Goal: Task Accomplishment & Management: Complete application form

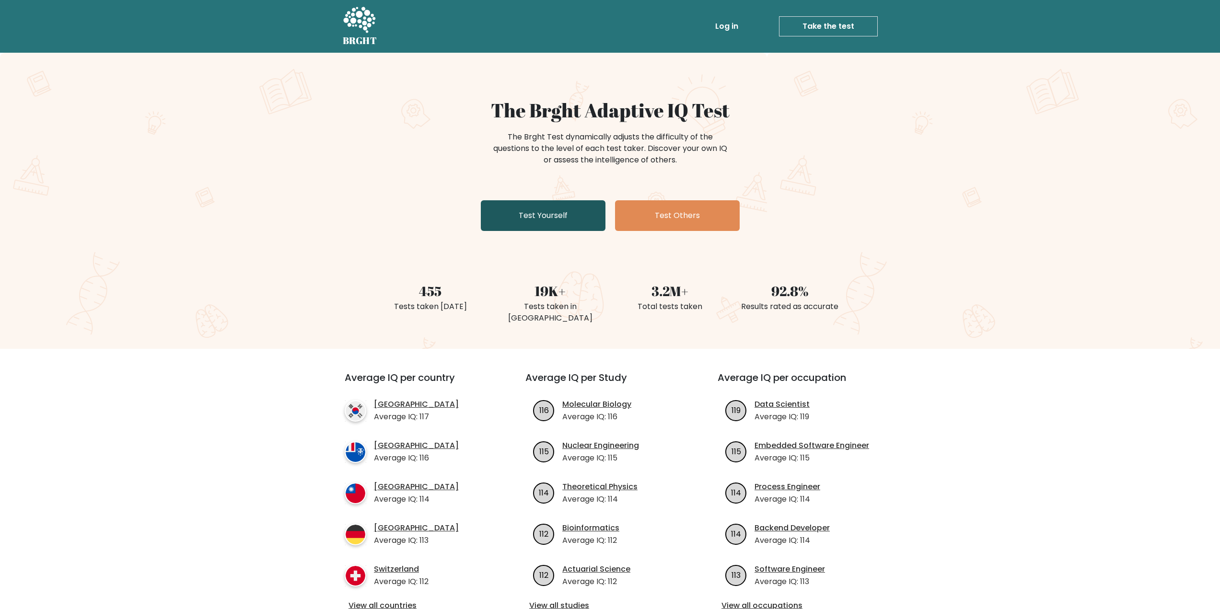
click at [567, 222] on link "Test Yourself" at bounding box center [543, 215] width 125 height 31
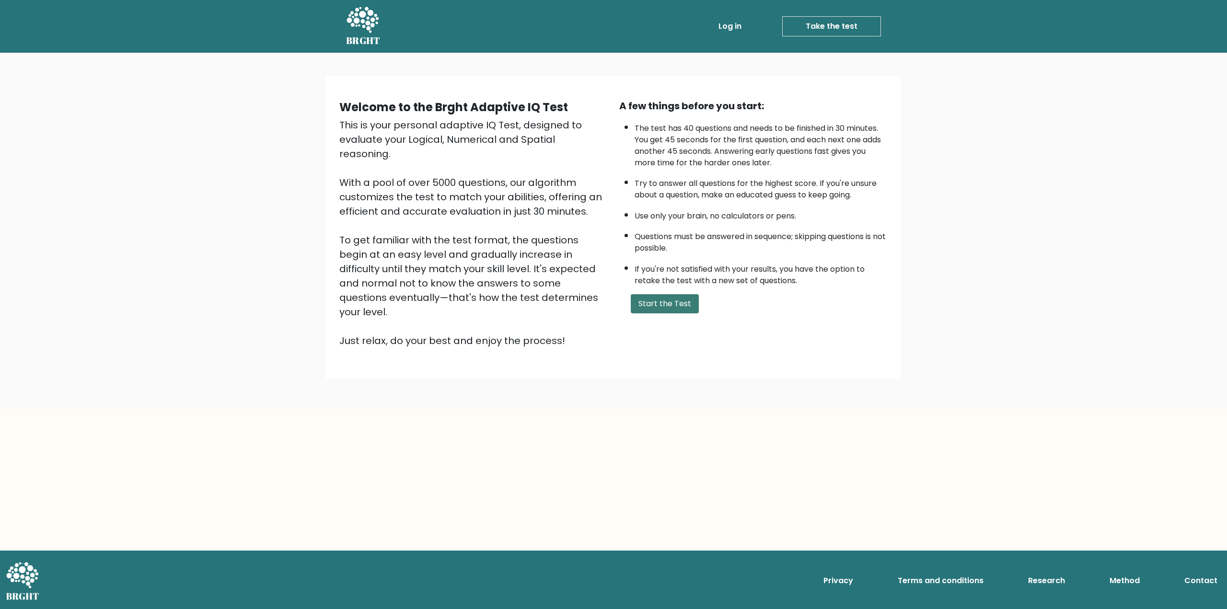
click at [666, 296] on button "Start the Test" at bounding box center [665, 303] width 68 height 19
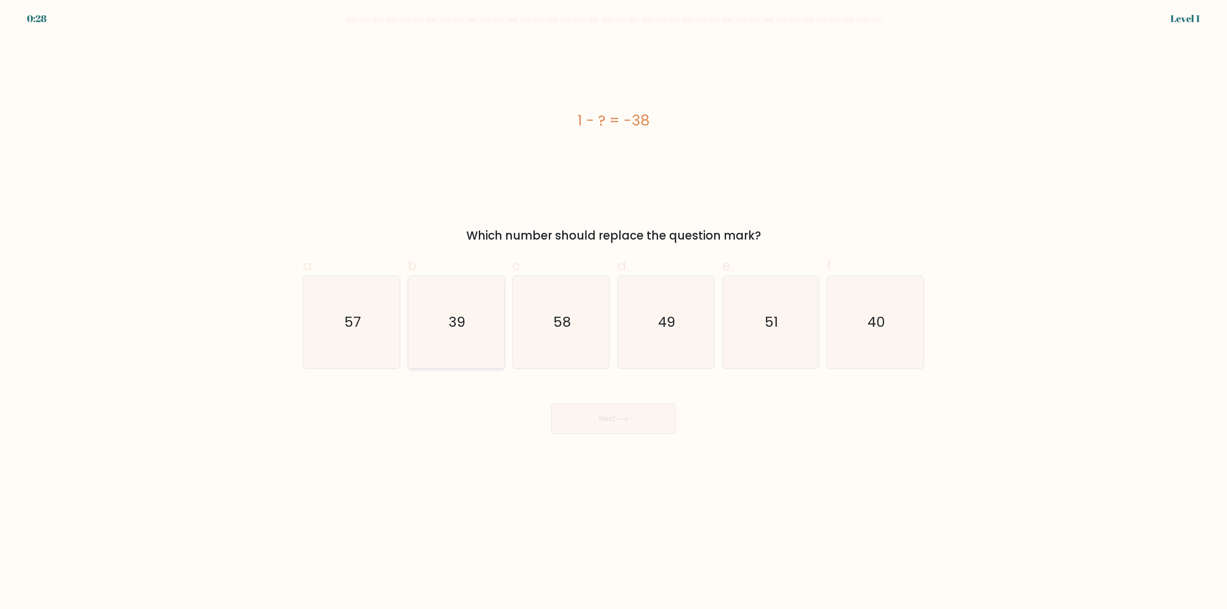
click at [469, 323] on icon "39" at bounding box center [456, 322] width 93 height 93
click at [613, 311] on input "b. 39" at bounding box center [613, 308] width 0 height 6
radio input "true"
click at [603, 420] on button "Next" at bounding box center [613, 419] width 125 height 31
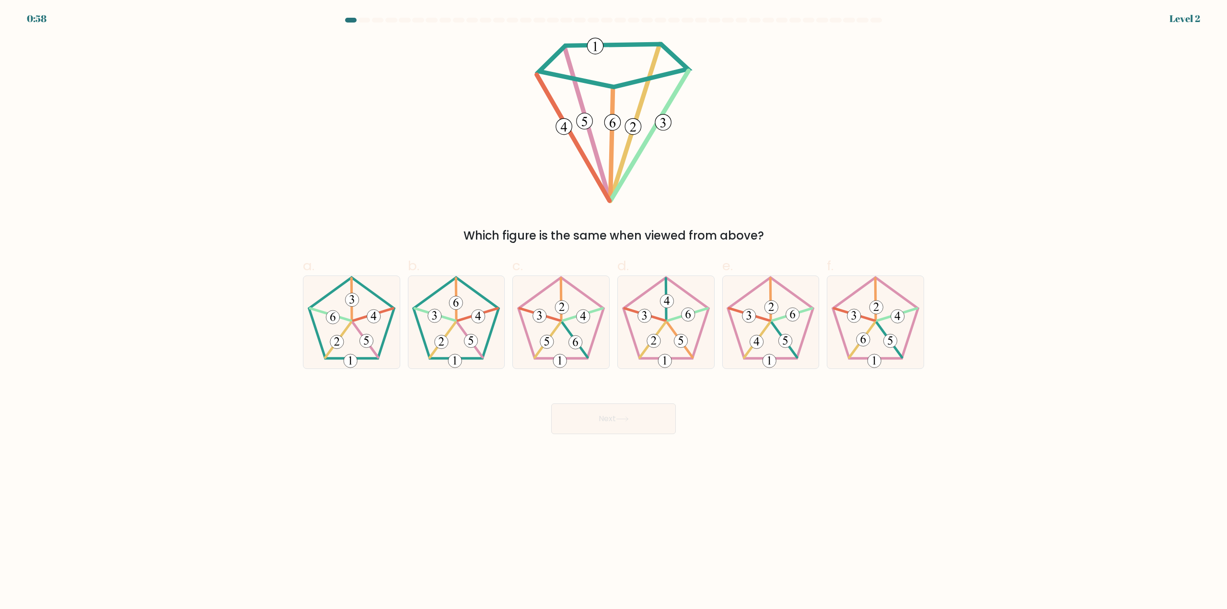
click at [842, 484] on body "0:58 Level 2" at bounding box center [613, 304] width 1227 height 609
click at [368, 335] on 407 at bounding box center [365, 341] width 13 height 13
click at [613, 311] on input "a." at bounding box center [613, 308] width 0 height 6
radio input "true"
click at [648, 408] on button "Next" at bounding box center [613, 419] width 125 height 31
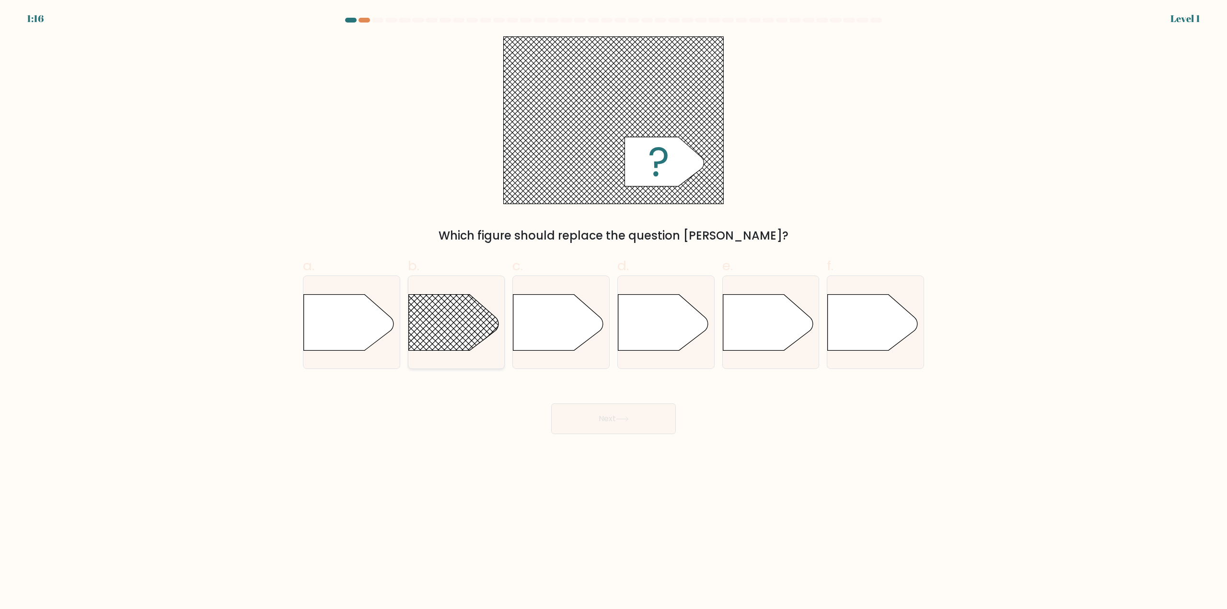
click at [452, 345] on rect at bounding box center [395, 275] width 250 height 190
click at [613, 311] on input "b." at bounding box center [613, 308] width 0 height 6
radio input "true"
click at [612, 424] on button "Next" at bounding box center [613, 419] width 125 height 31
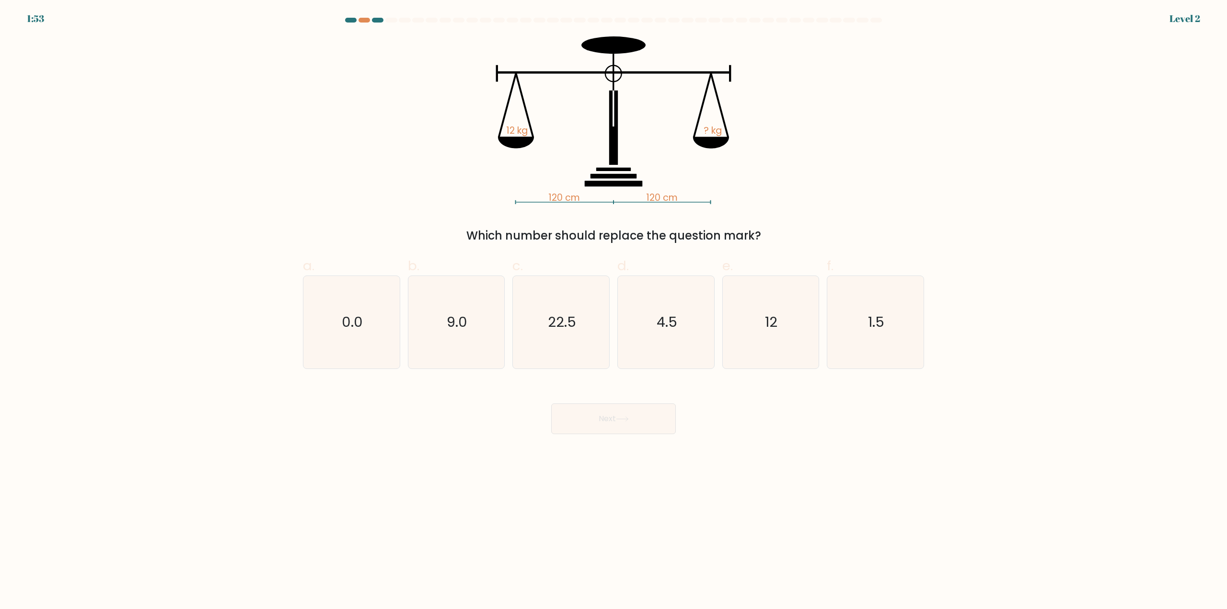
drag, startPoint x: 746, startPoint y: 351, endPoint x: 699, endPoint y: 394, distance: 63.8
click at [746, 352] on icon "12" at bounding box center [770, 322] width 93 height 93
click at [614, 311] on input "e. 12" at bounding box center [613, 308] width 0 height 6
radio input "true"
click at [640, 422] on button "Next" at bounding box center [613, 419] width 125 height 31
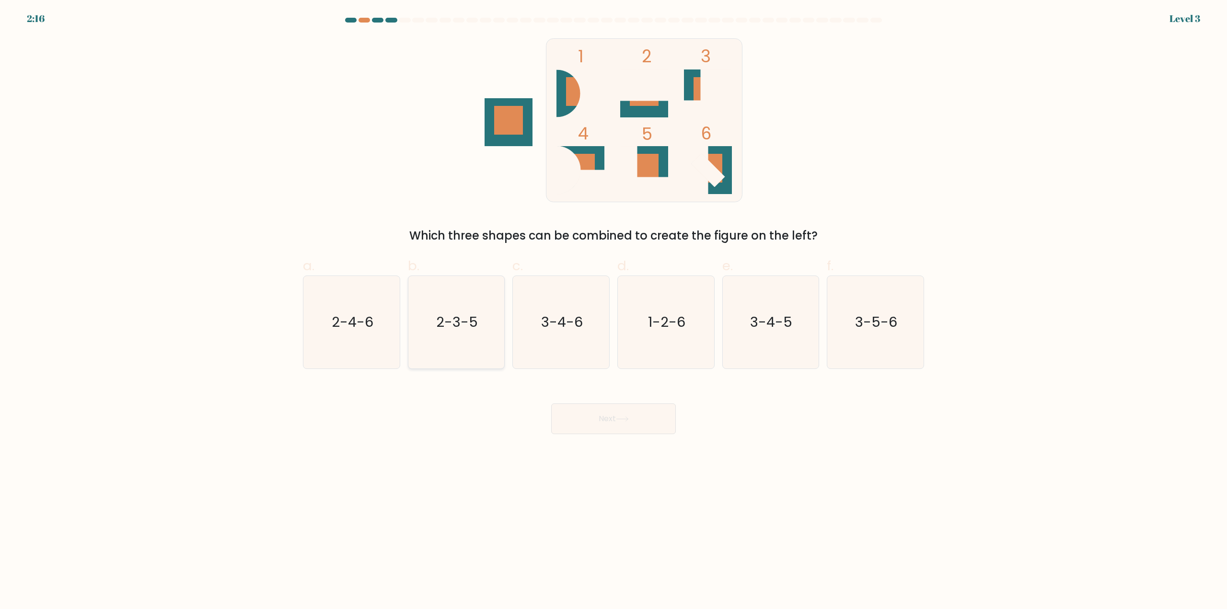
click at [470, 360] on icon "2-3-5" at bounding box center [456, 322] width 93 height 93
click at [613, 311] on input "b. 2-3-5" at bounding box center [613, 308] width 0 height 6
radio input "true"
click at [586, 416] on button "Next" at bounding box center [613, 419] width 125 height 31
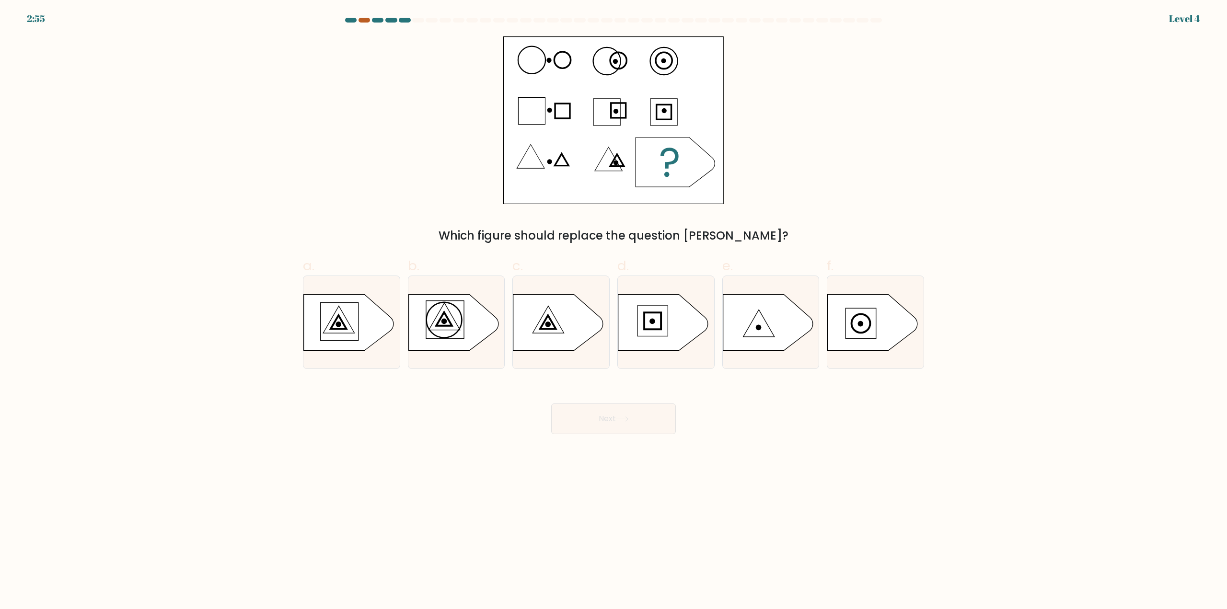
click at [364, 21] on div at bounding box center [365, 20] width 12 height 5
click at [382, 331] on icon at bounding box center [349, 322] width 90 height 56
click at [613, 311] on input "a." at bounding box center [613, 308] width 0 height 6
radio input "true"
click at [615, 424] on button "Next" at bounding box center [613, 419] width 125 height 31
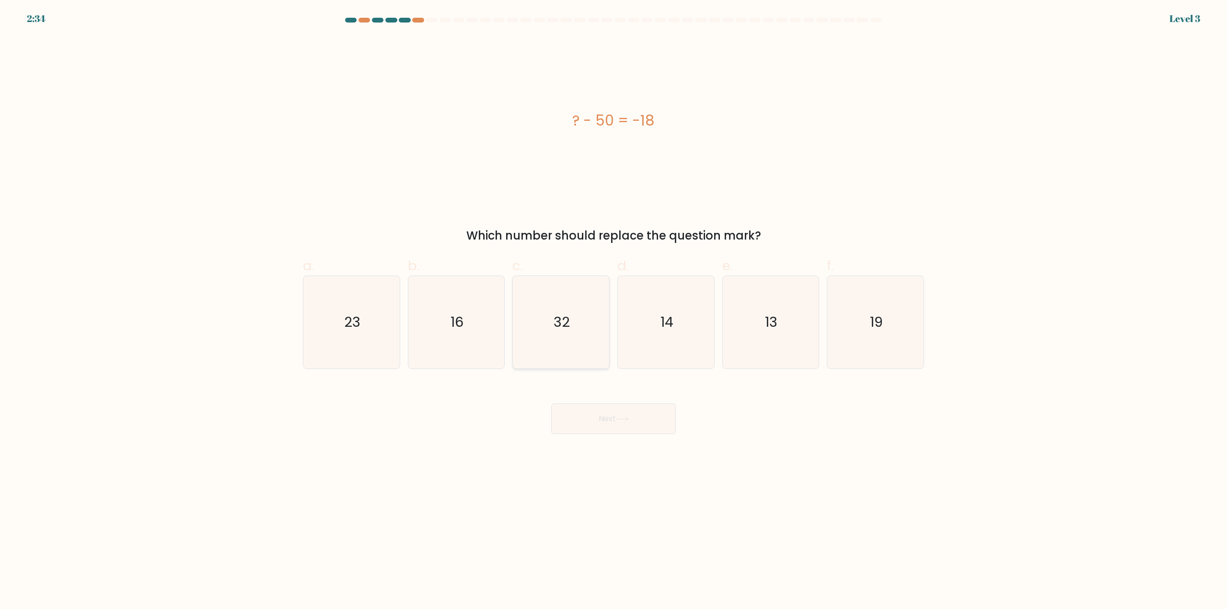
click at [585, 336] on icon "32" at bounding box center [561, 322] width 93 height 93
click at [613, 311] on input "c. 32" at bounding box center [613, 308] width 0 height 6
radio input "true"
click at [613, 411] on button "Next" at bounding box center [613, 419] width 125 height 31
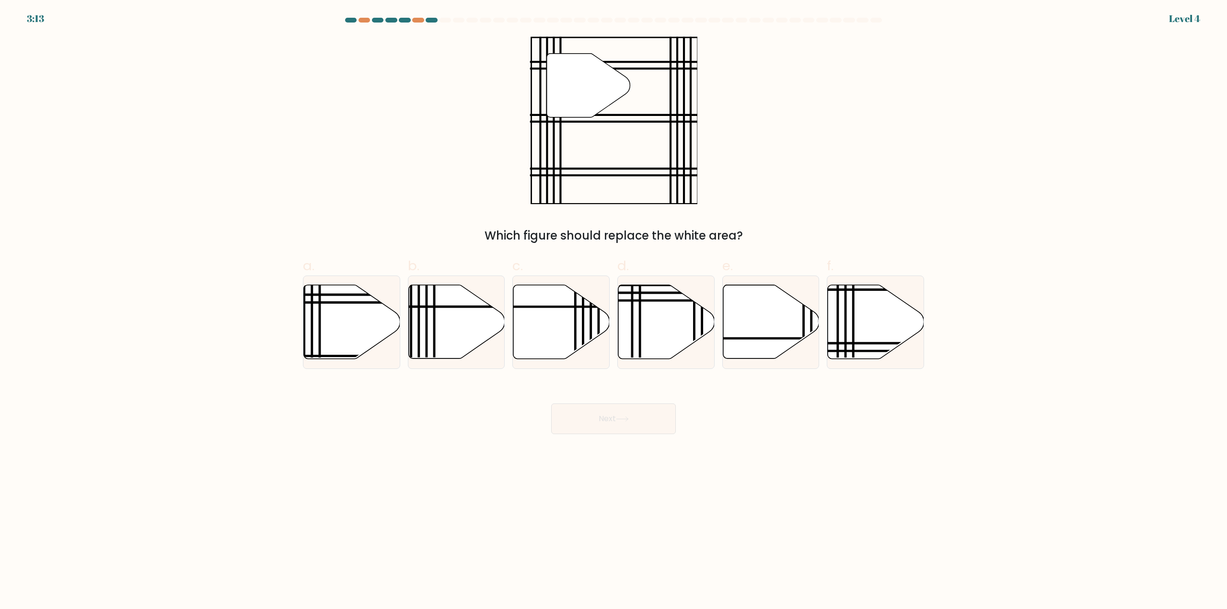
drag, startPoint x: 363, startPoint y: 329, endPoint x: 540, endPoint y: 393, distance: 188.2
click at [363, 328] on icon at bounding box center [352, 322] width 96 height 74
click at [613, 311] on input "a." at bounding box center [613, 308] width 0 height 6
radio input "true"
click at [596, 424] on button "Next" at bounding box center [613, 419] width 125 height 31
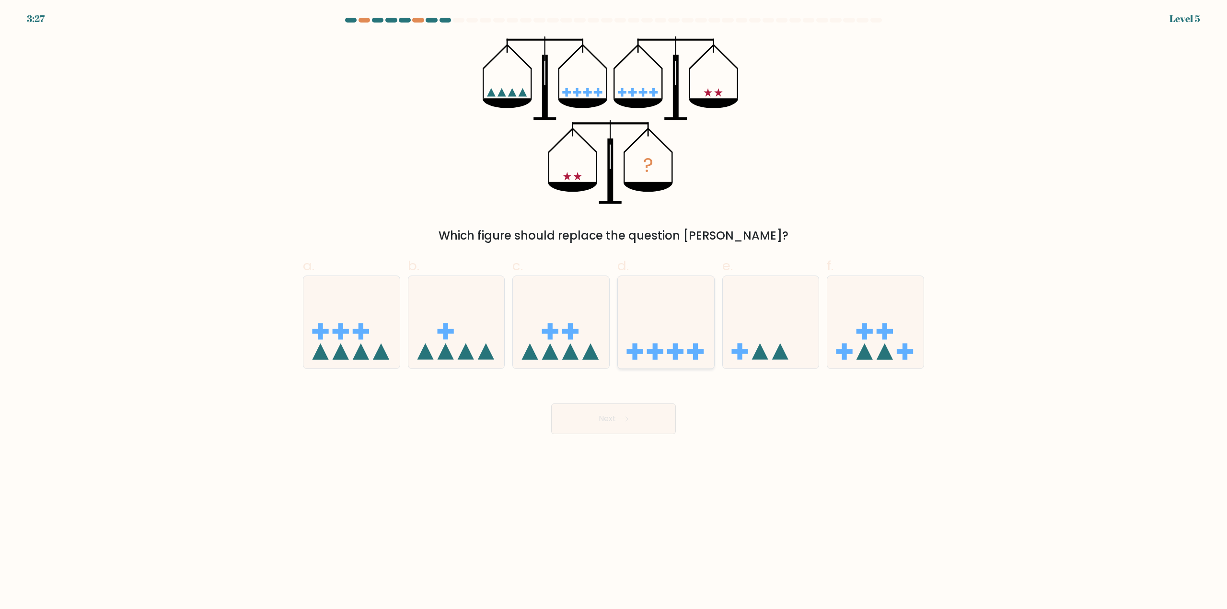
drag, startPoint x: 681, startPoint y: 314, endPoint x: 670, endPoint y: 338, distance: 26.4
click at [681, 314] on icon at bounding box center [666, 323] width 96 height 80
click at [614, 311] on input "d." at bounding box center [613, 308] width 0 height 6
radio input "true"
click at [615, 439] on body "3:27 Level 5" at bounding box center [613, 304] width 1227 height 609
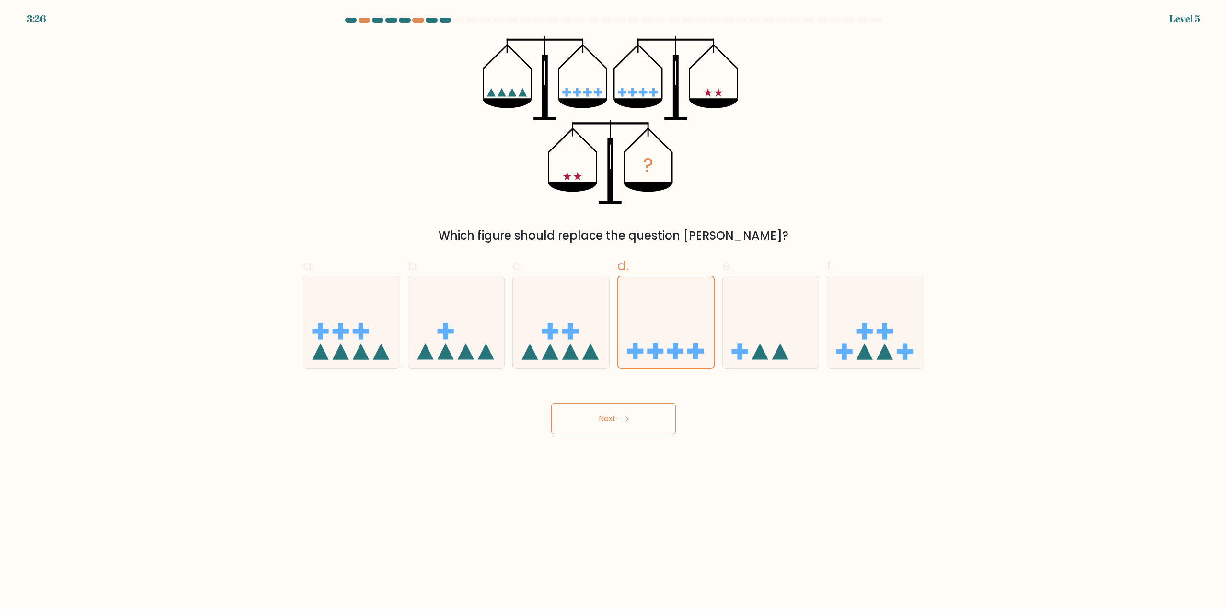
click at [618, 427] on button "Next" at bounding box center [613, 419] width 125 height 31
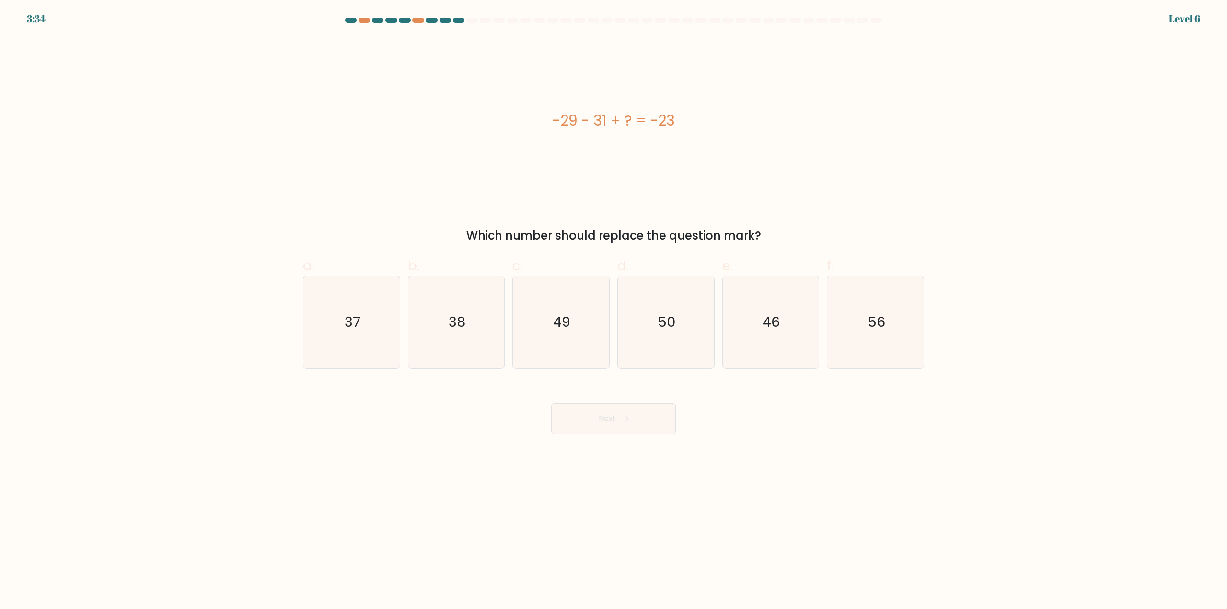
click at [355, 374] on form "a." at bounding box center [613, 226] width 1227 height 417
click at [361, 330] on icon "37" at bounding box center [351, 322] width 93 height 93
click at [613, 311] on input "a. 37" at bounding box center [613, 308] width 0 height 6
radio input "true"
click at [583, 411] on button "Next" at bounding box center [613, 419] width 125 height 31
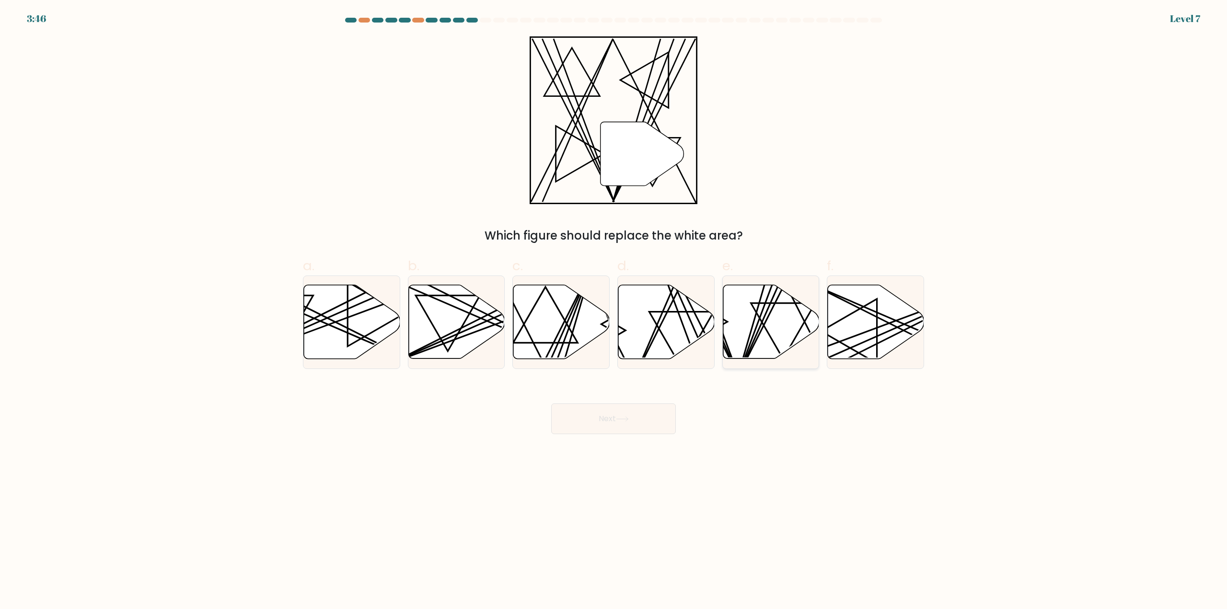
click at [763, 344] on icon at bounding box center [771, 322] width 96 height 74
click at [614, 311] on input "e." at bounding box center [613, 308] width 0 height 6
radio input "true"
click at [633, 427] on button "Next" at bounding box center [613, 419] width 125 height 31
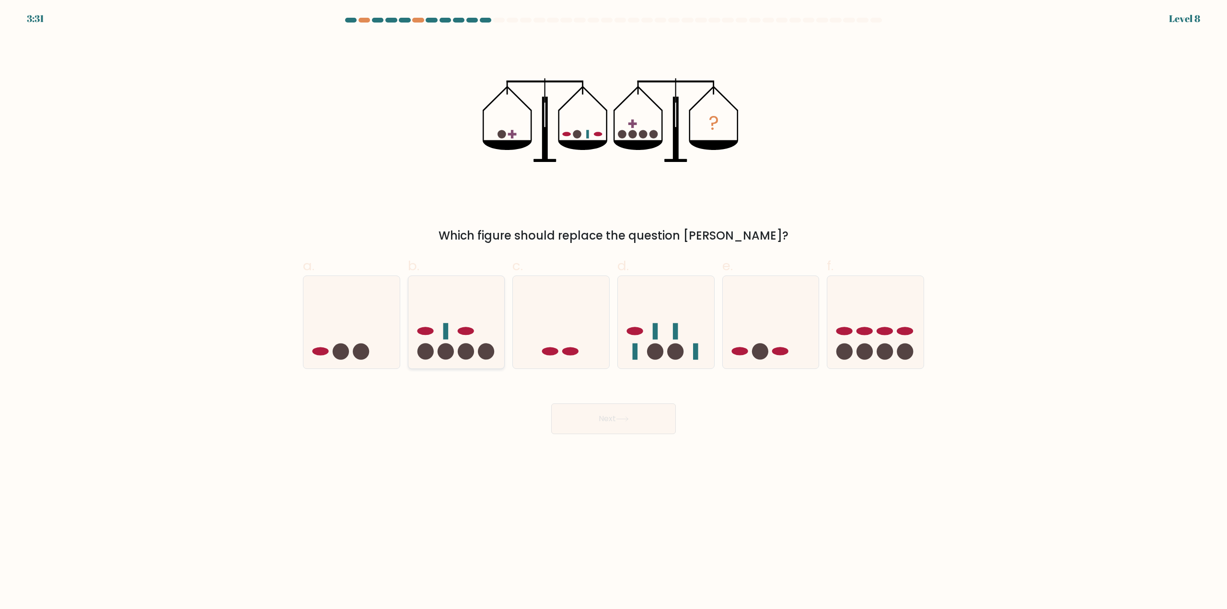
click at [458, 322] on icon at bounding box center [456, 323] width 96 height 80
click at [613, 311] on input "b." at bounding box center [613, 308] width 0 height 6
radio input "true"
click at [615, 421] on button "Next" at bounding box center [613, 419] width 125 height 31
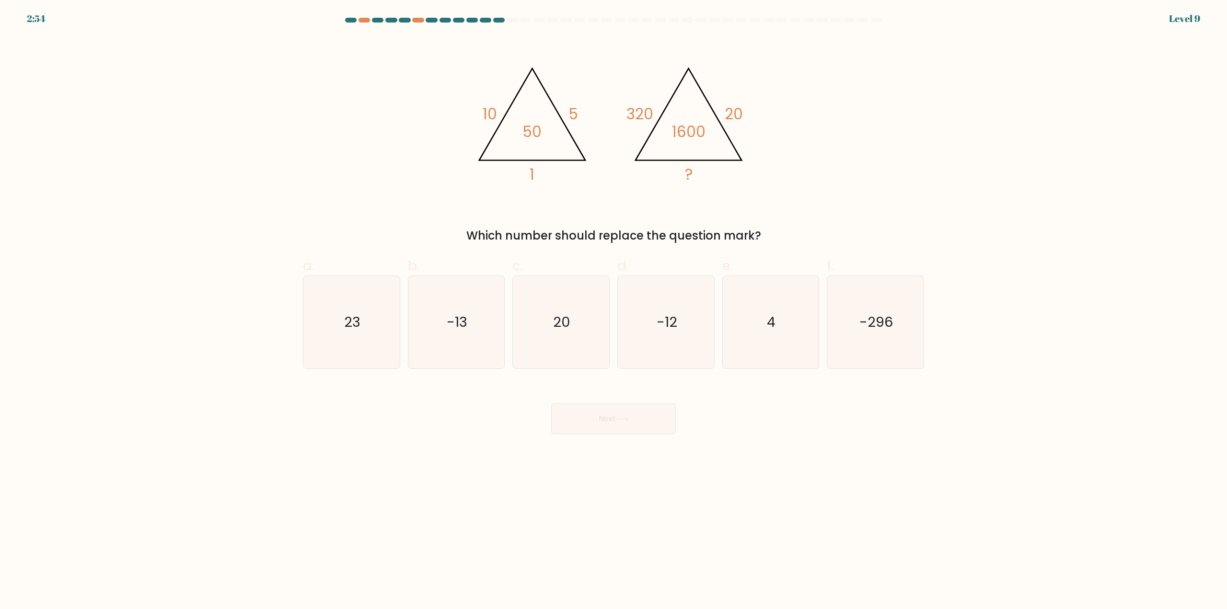
click at [838, 110] on div "@import url('https://fonts.googleapis.com/css?family=Abril+Fatface:400,100,100i…" at bounding box center [613, 140] width 633 height 208
drag, startPoint x: 769, startPoint y: 336, endPoint x: 670, endPoint y: 397, distance: 116.2
click at [767, 336] on icon "4" at bounding box center [770, 322] width 93 height 93
click at [614, 311] on input "e. 4" at bounding box center [613, 308] width 0 height 6
radio input "true"
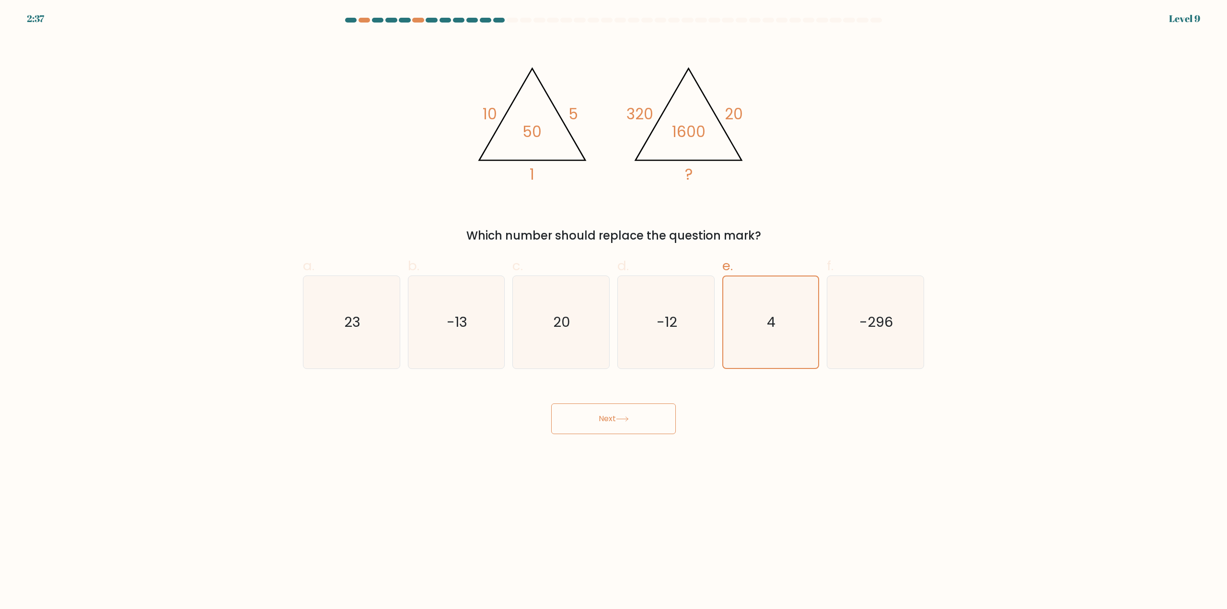
click at [635, 423] on button "Next" at bounding box center [613, 419] width 125 height 31
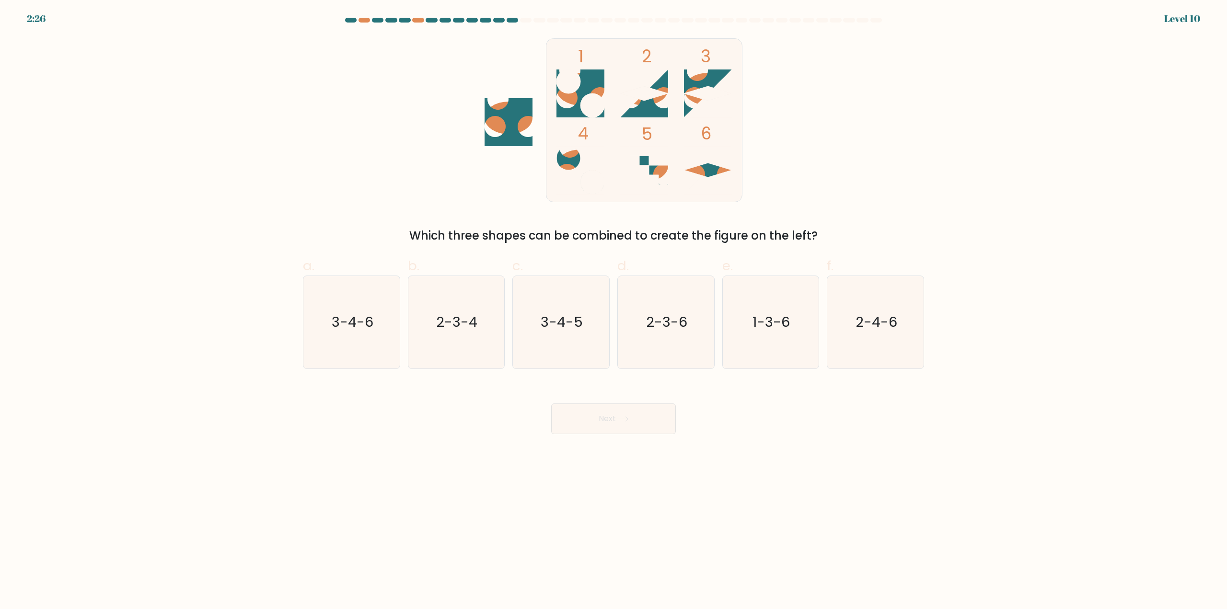
click at [337, 266] on label "a. 3-4-6" at bounding box center [351, 312] width 97 height 113
click at [613, 305] on input "a. 3-4-6" at bounding box center [613, 308] width 0 height 6
radio input "true"
click at [602, 401] on div "Next" at bounding box center [613, 408] width 633 height 54
click at [605, 415] on button "Next" at bounding box center [613, 419] width 125 height 31
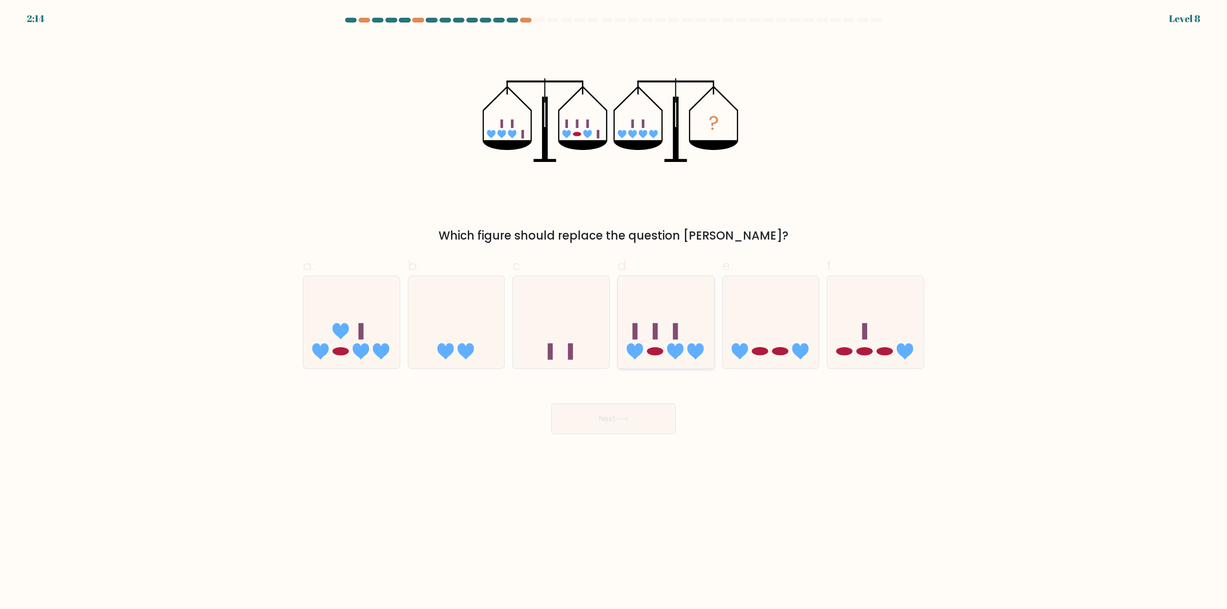
click at [667, 322] on icon at bounding box center [666, 323] width 96 height 80
click at [614, 311] on input "d." at bounding box center [613, 308] width 0 height 6
radio input "true"
click at [619, 430] on button "Next" at bounding box center [613, 419] width 125 height 31
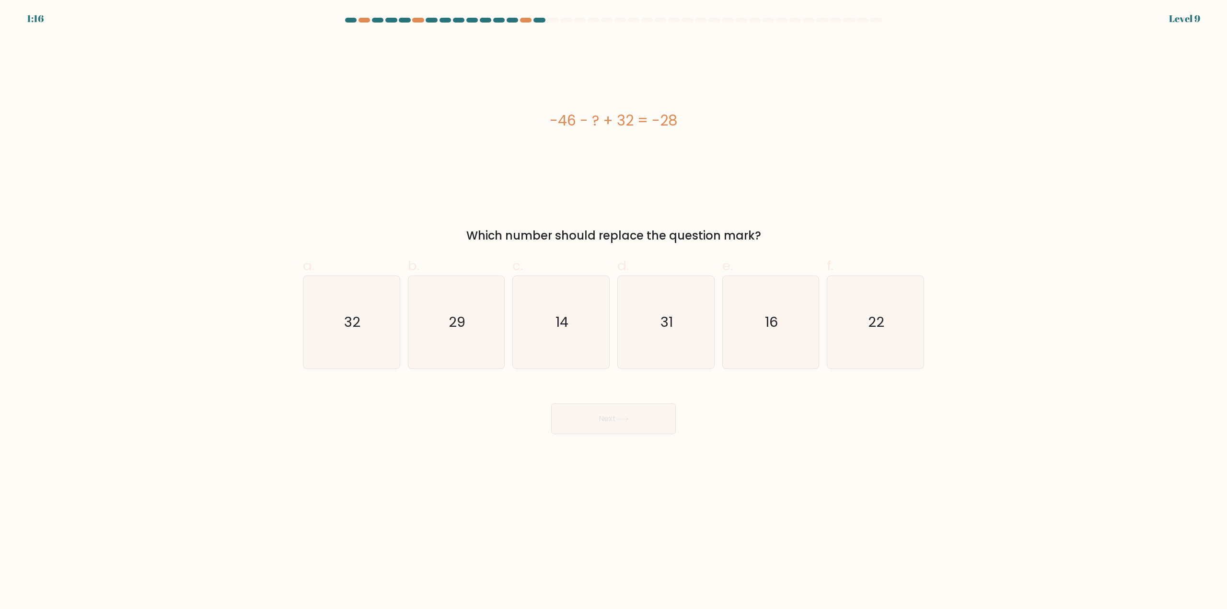
click at [1183, 352] on form "a." at bounding box center [613, 226] width 1227 height 417
drag, startPoint x: 560, startPoint y: 343, endPoint x: 582, endPoint y: 379, distance: 42.2
click at [561, 343] on icon "14" at bounding box center [561, 322] width 93 height 93
click at [613, 311] on input "c. 14" at bounding box center [613, 308] width 0 height 6
radio input "true"
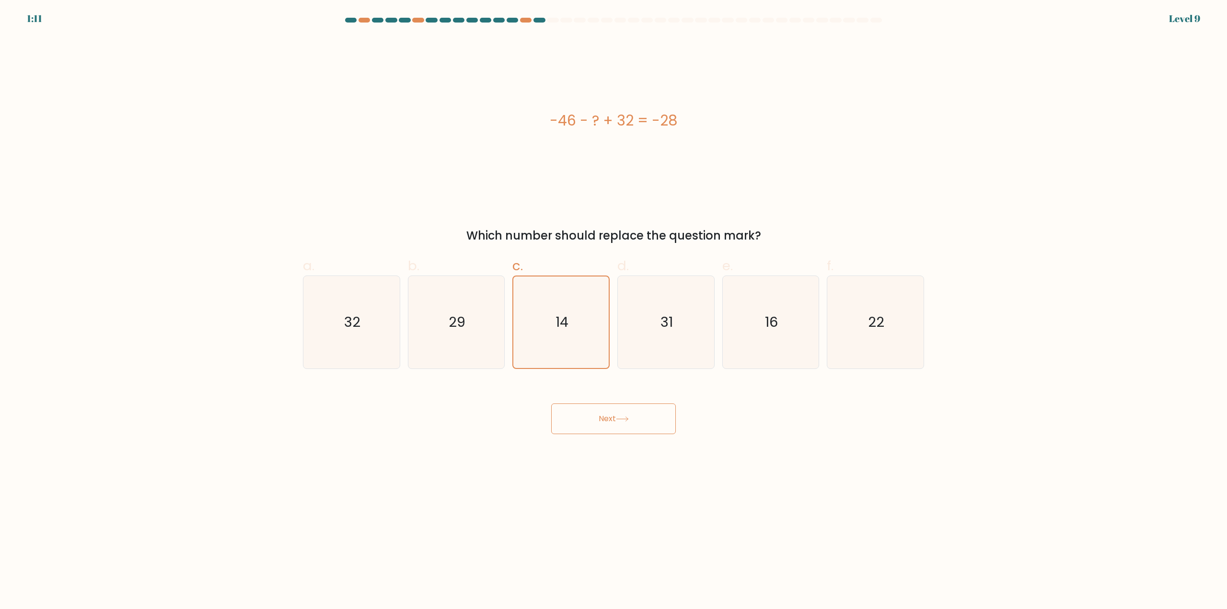
click at [609, 414] on button "Next" at bounding box center [613, 419] width 125 height 31
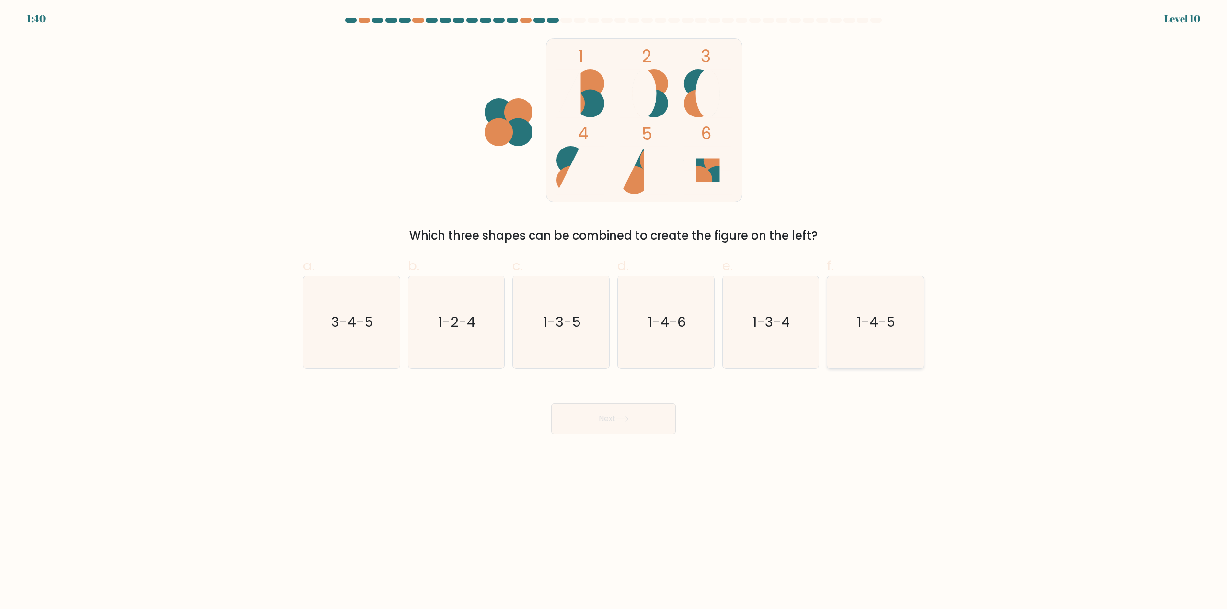
click at [871, 356] on icon "1-4-5" at bounding box center [875, 322] width 93 height 93
click at [614, 311] on input "f. 1-4-5" at bounding box center [613, 308] width 0 height 6
radio input "true"
click at [652, 425] on button "Next" at bounding box center [613, 419] width 125 height 31
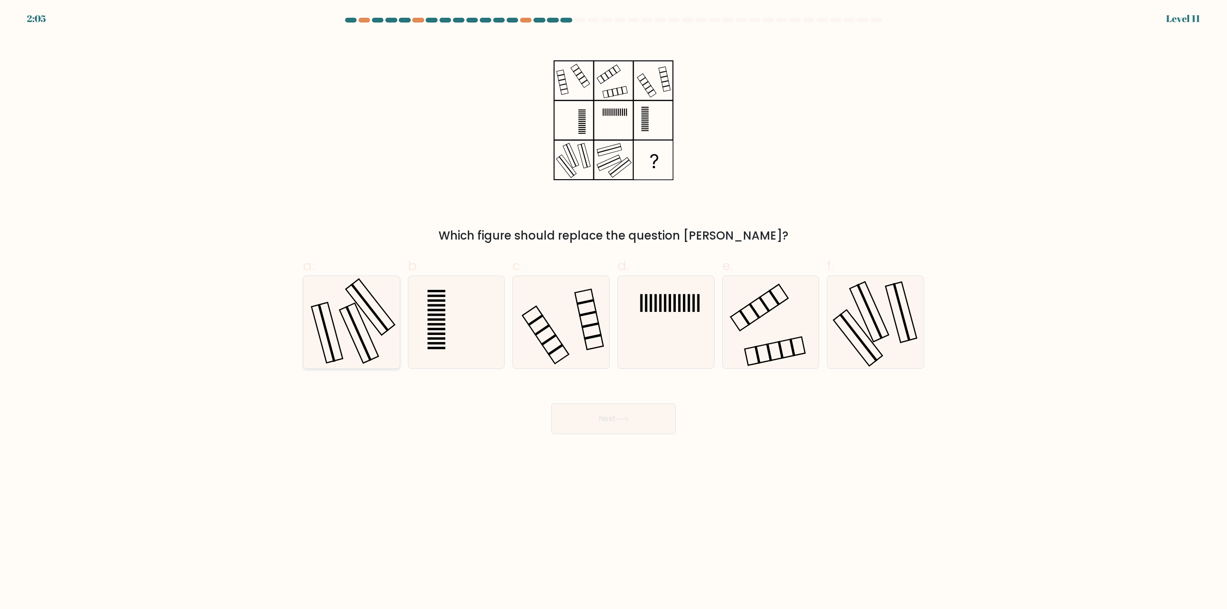
click at [354, 350] on icon at bounding box center [351, 322] width 93 height 93
click at [613, 311] on input "a." at bounding box center [613, 308] width 0 height 6
radio input "true"
click at [604, 417] on button "Next" at bounding box center [613, 419] width 125 height 31
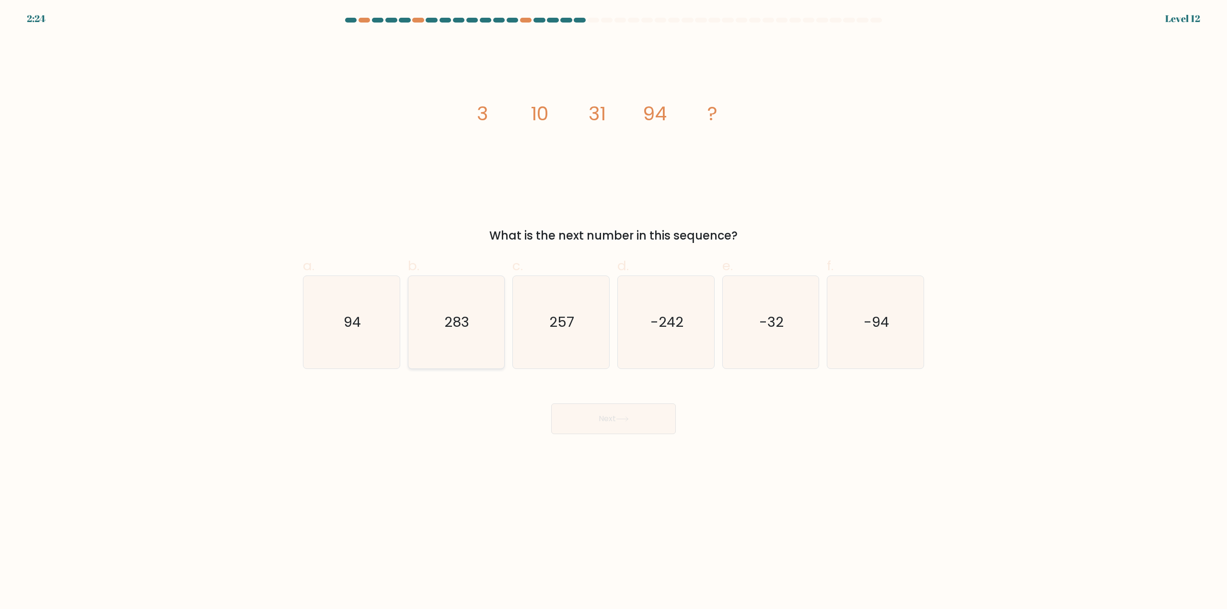
click at [482, 345] on icon "283" at bounding box center [456, 322] width 93 height 93
click at [613, 311] on input "b. 283" at bounding box center [613, 308] width 0 height 6
radio input "true"
click at [590, 413] on button "Next" at bounding box center [613, 419] width 125 height 31
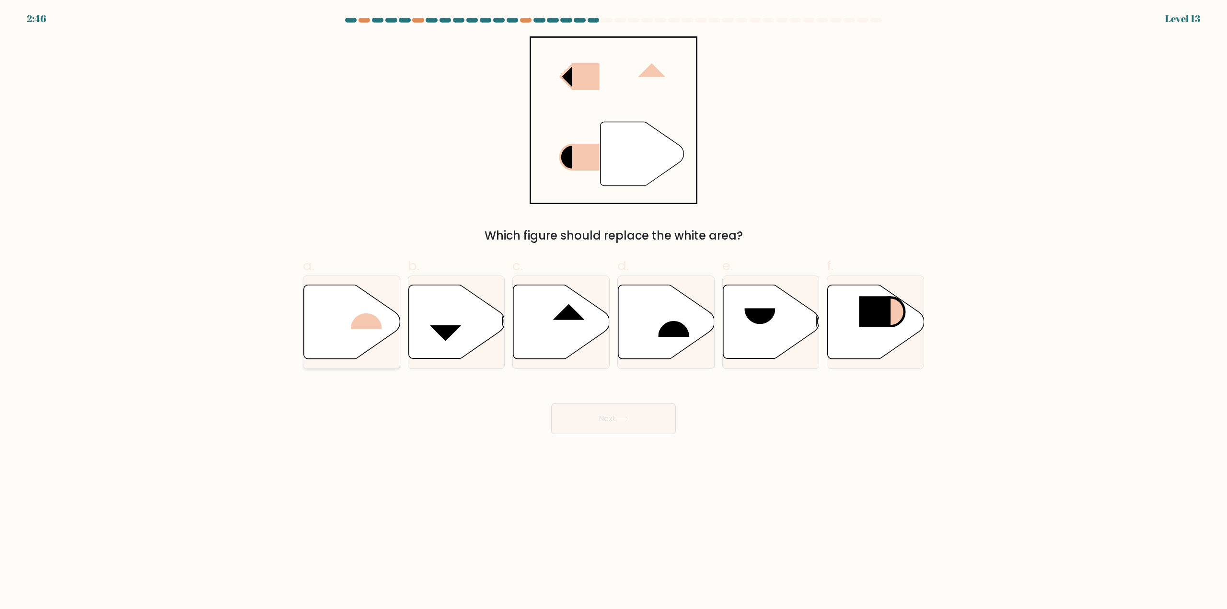
click at [330, 322] on icon at bounding box center [352, 322] width 96 height 74
click at [613, 311] on input "a." at bounding box center [613, 308] width 0 height 6
radio input "true"
click at [603, 431] on button "Next" at bounding box center [613, 419] width 125 height 31
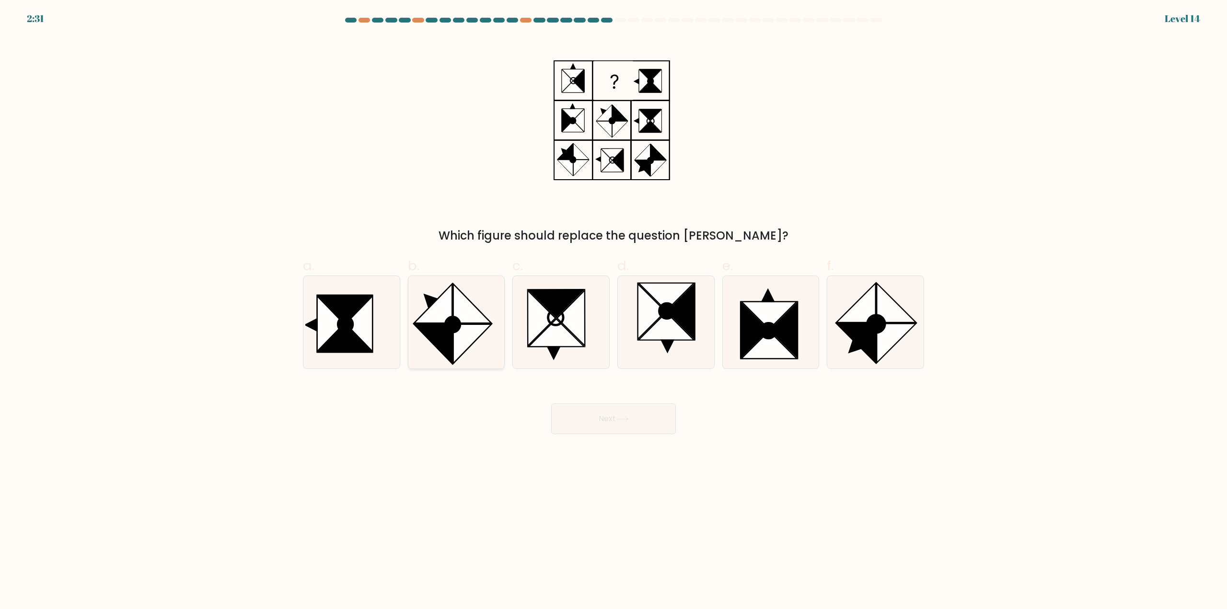
click at [470, 338] on icon at bounding box center [472, 343] width 38 height 39
click at [613, 311] on input "b." at bounding box center [613, 308] width 0 height 6
radio input "true"
click at [603, 417] on button "Next" at bounding box center [613, 419] width 125 height 31
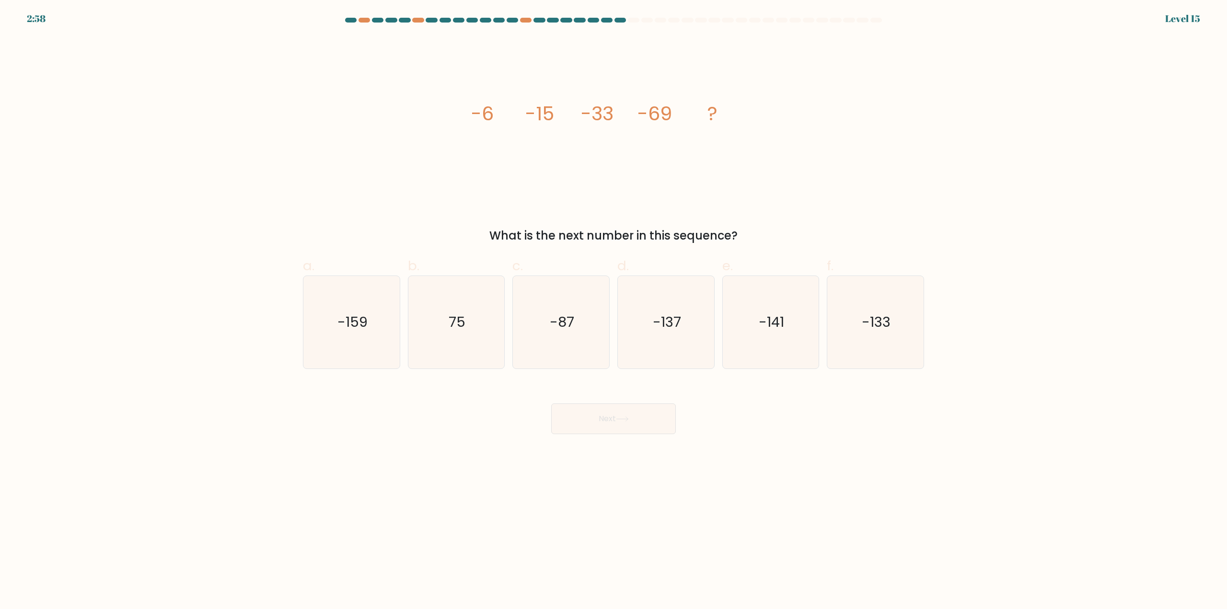
click at [804, 609] on body "2:58 Level 15" at bounding box center [613, 304] width 1227 height 609
click at [384, 360] on icon "-159" at bounding box center [351, 322] width 93 height 93
click at [613, 311] on input "a. -159" at bounding box center [613, 308] width 0 height 6
radio input "true"
click at [639, 424] on button "Next" at bounding box center [613, 419] width 125 height 31
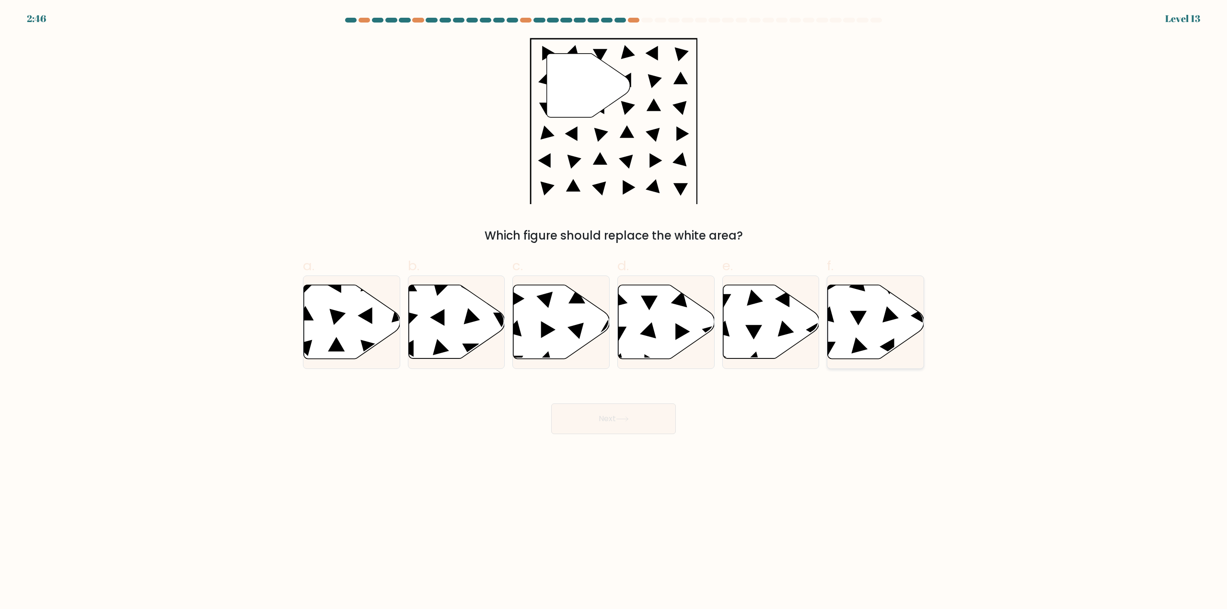
click at [871, 346] on icon at bounding box center [876, 322] width 96 height 74
click at [614, 311] on input "f." at bounding box center [613, 308] width 0 height 6
radio input "true"
click at [627, 420] on icon at bounding box center [622, 419] width 13 height 5
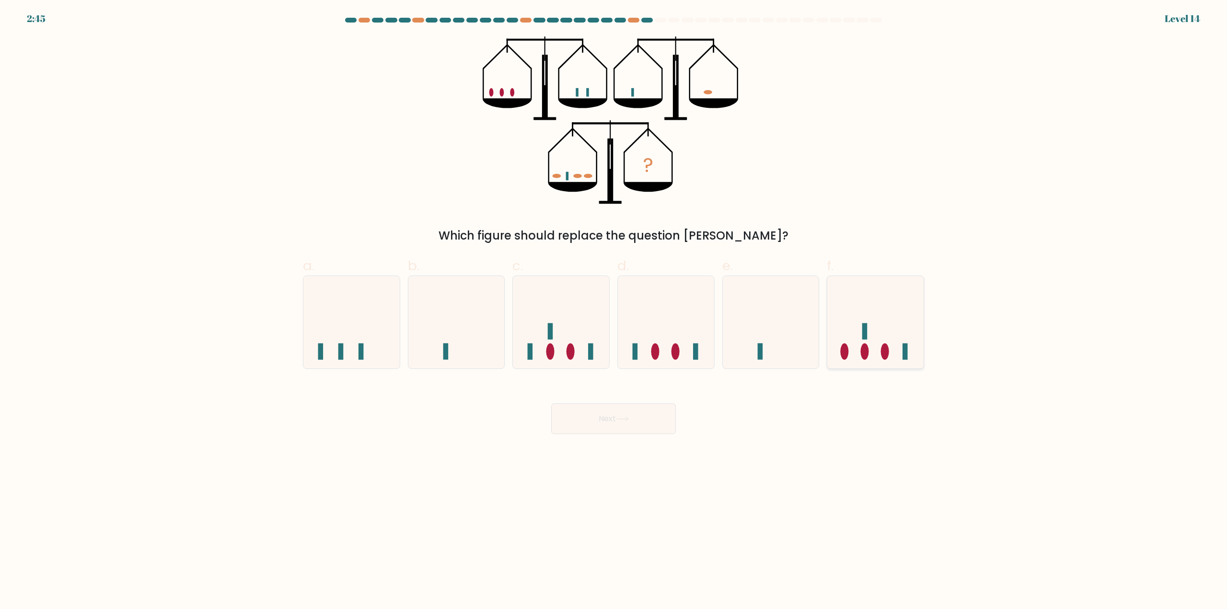
click at [884, 354] on ellipse at bounding box center [885, 351] width 8 height 16
click at [614, 311] on input "f." at bounding box center [613, 308] width 0 height 6
radio input "true"
click at [591, 420] on button "Next" at bounding box center [613, 419] width 125 height 31
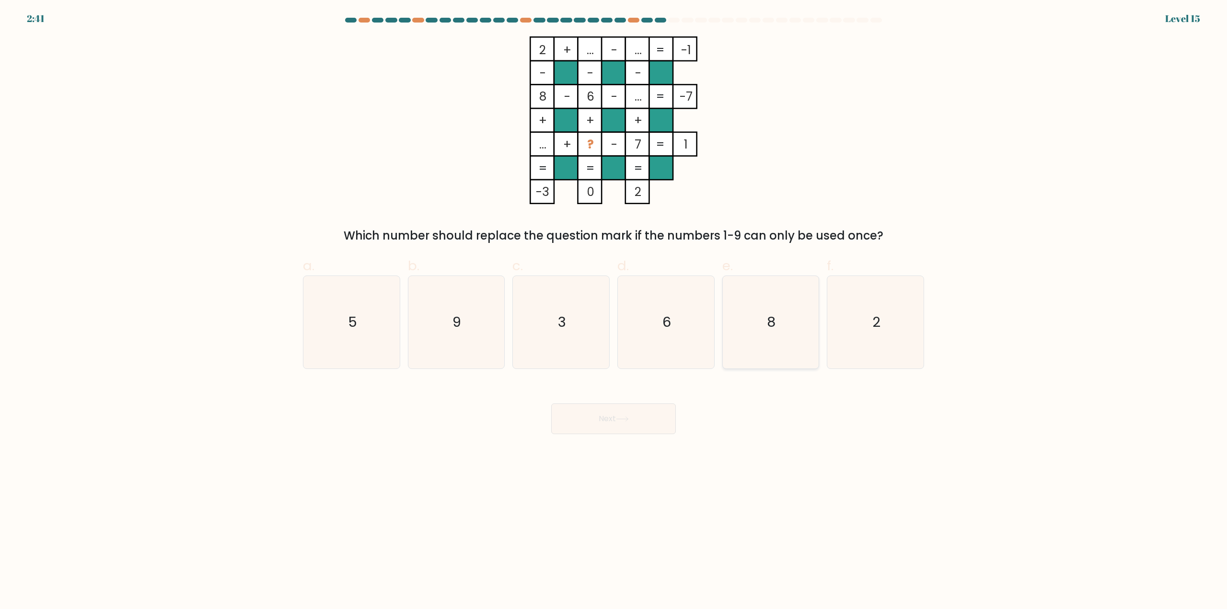
click at [797, 336] on icon "8" at bounding box center [770, 322] width 93 height 93
click at [614, 311] on input "e. 8" at bounding box center [613, 308] width 0 height 6
radio input "true"
click at [630, 426] on button "Next" at bounding box center [613, 419] width 125 height 31
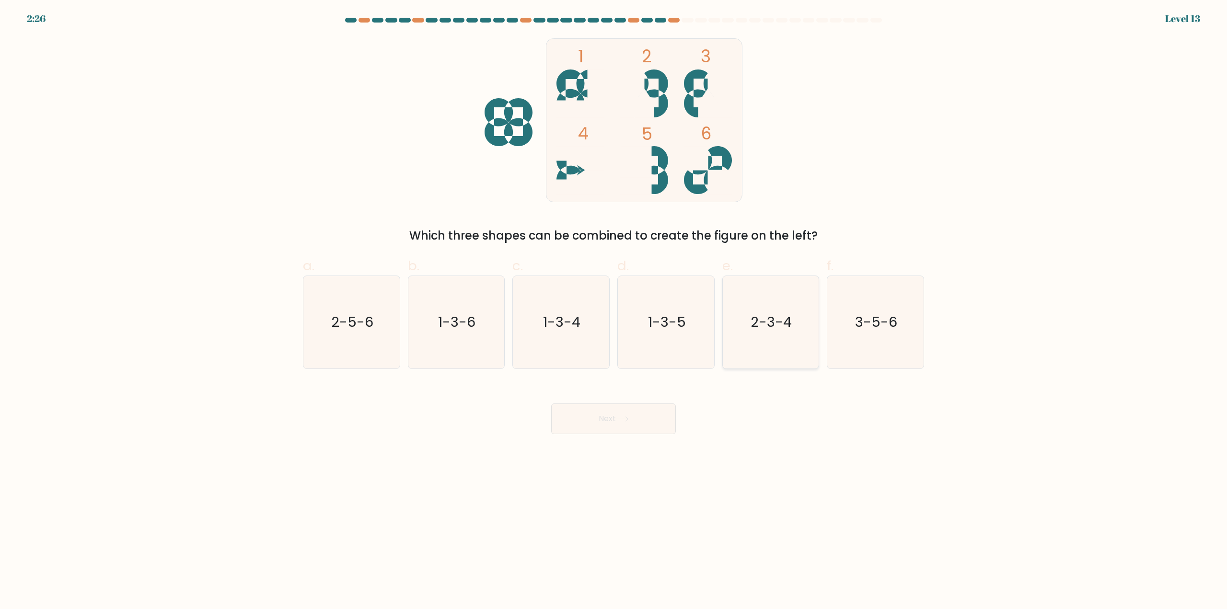
click at [746, 315] on icon "2-3-4" at bounding box center [770, 322] width 93 height 93
click at [614, 311] on input "e. 2-3-4" at bounding box center [613, 308] width 0 height 6
radio input "true"
click at [637, 418] on button "Next" at bounding box center [613, 419] width 125 height 31
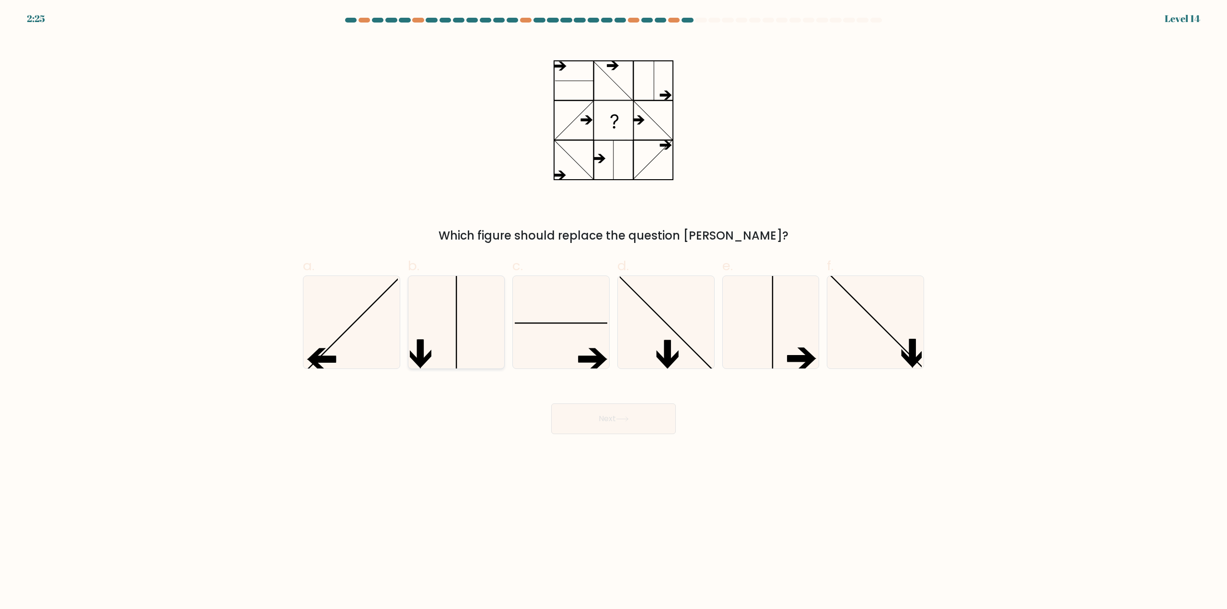
click at [467, 351] on icon at bounding box center [456, 322] width 93 height 93
click at [613, 311] on input "b." at bounding box center [613, 308] width 0 height 6
radio input "true"
click at [640, 428] on button "Next" at bounding box center [613, 419] width 125 height 31
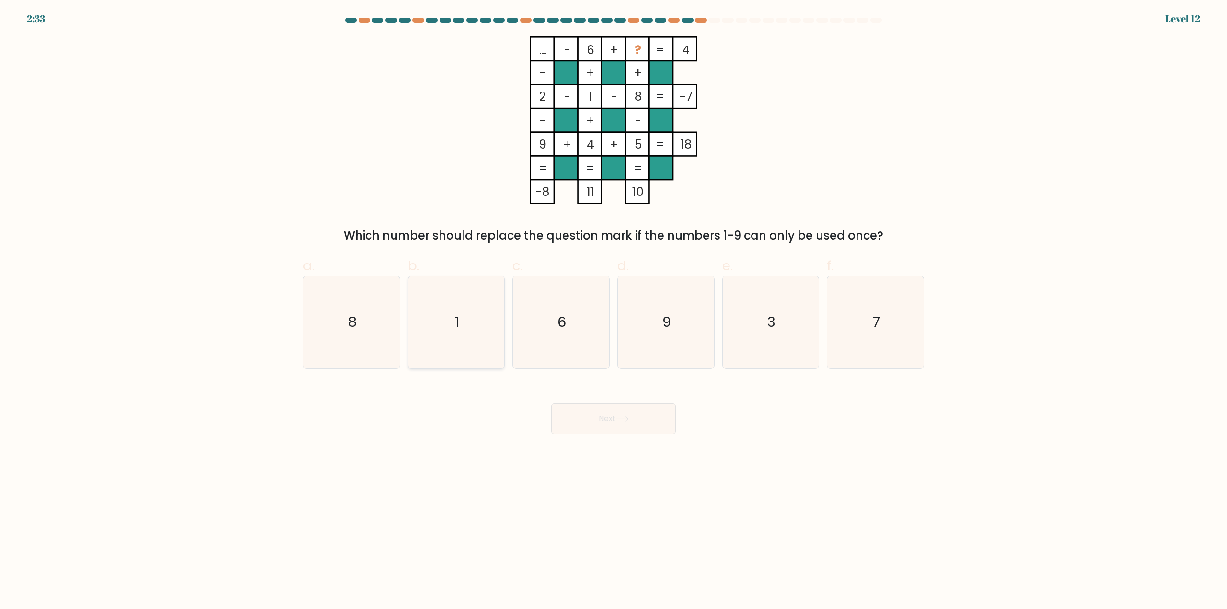
click at [458, 327] on text "1" at bounding box center [457, 322] width 4 height 19
click at [613, 311] on input "b. 1" at bounding box center [613, 308] width 0 height 6
radio input "true"
click at [611, 427] on button "Next" at bounding box center [613, 419] width 125 height 31
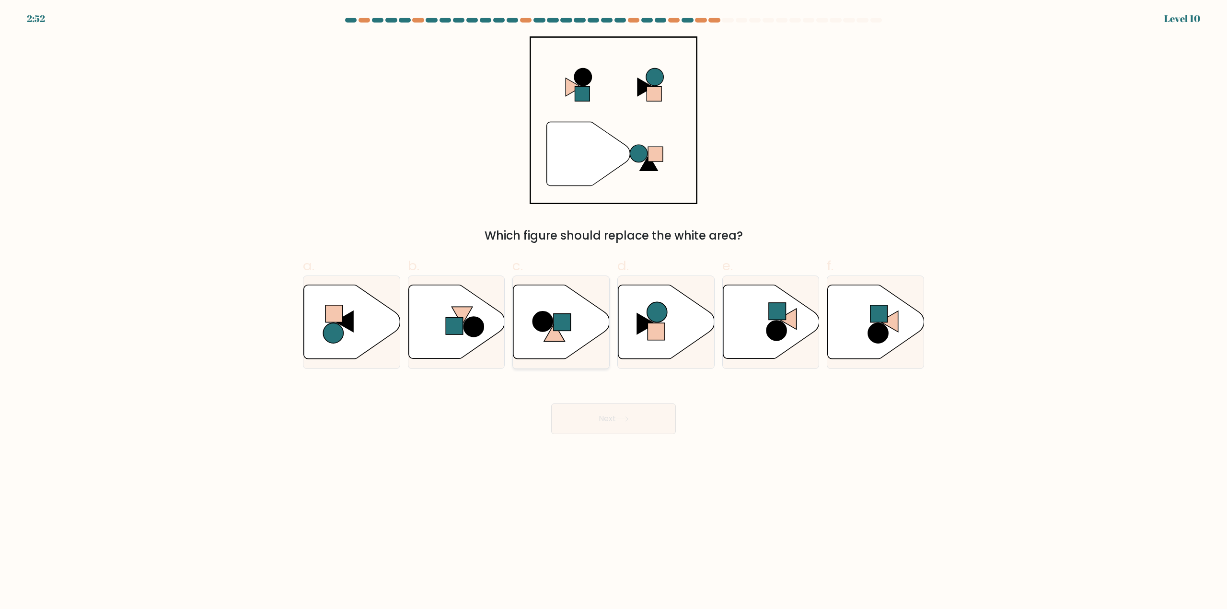
click at [535, 329] on icon at bounding box center [561, 322] width 96 height 74
click at [613, 311] on input "c." at bounding box center [613, 308] width 0 height 6
radio input "true"
click at [578, 412] on button "Next" at bounding box center [613, 419] width 125 height 31
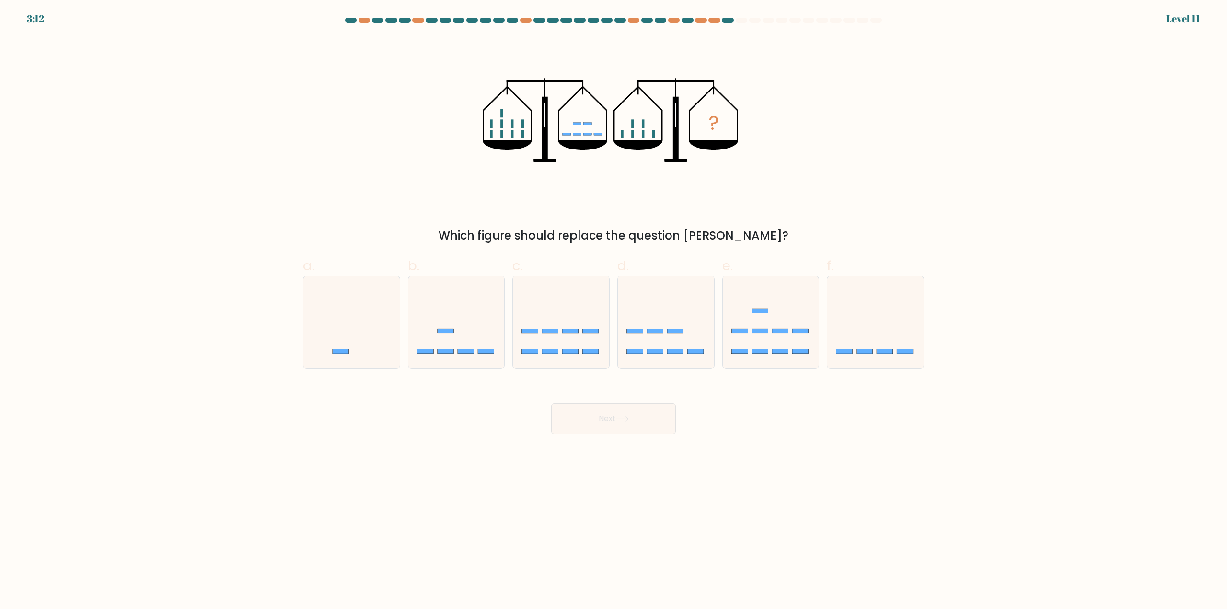
click at [1056, 231] on form at bounding box center [613, 226] width 1227 height 417
click at [922, 337] on icon at bounding box center [875, 323] width 96 height 80
click at [614, 311] on input "f." at bounding box center [613, 308] width 0 height 6
radio input "true"
click at [629, 421] on icon at bounding box center [622, 419] width 13 height 5
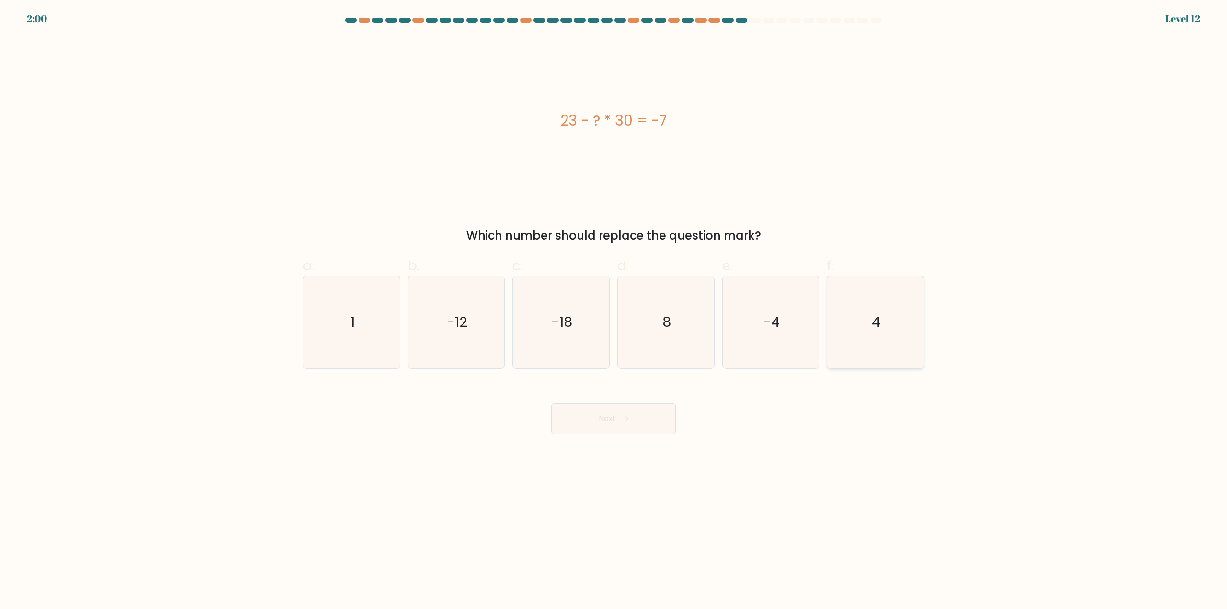
drag, startPoint x: 881, startPoint y: 340, endPoint x: 754, endPoint y: 397, distance: 138.8
click at [873, 341] on icon "4" at bounding box center [875, 322] width 93 height 93
click at [644, 426] on button "Next" at bounding box center [613, 419] width 125 height 31
click at [809, 434] on div "Next" at bounding box center [613, 408] width 633 height 54
drag, startPoint x: 881, startPoint y: 345, endPoint x: 740, endPoint y: 397, distance: 150.6
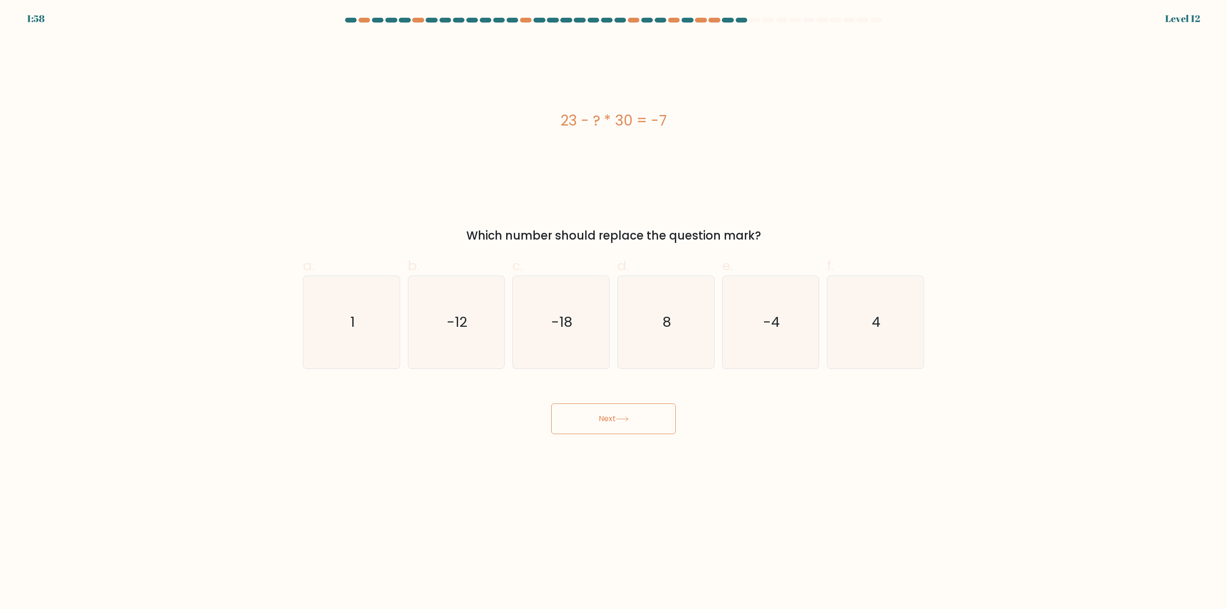
click at [879, 346] on icon "4" at bounding box center [875, 322] width 93 height 93
click at [614, 311] on input "f. 4" at bounding box center [613, 308] width 0 height 6
radio input "true"
click at [626, 420] on icon at bounding box center [622, 419] width 13 height 5
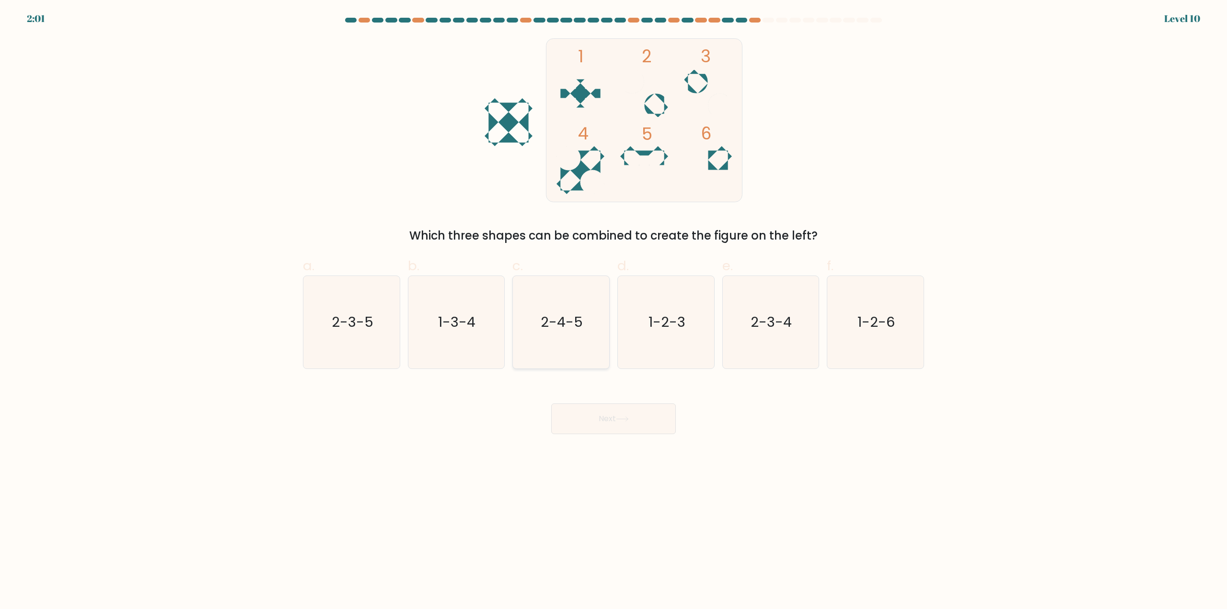
click at [587, 332] on icon "2-4-5" at bounding box center [561, 322] width 93 height 93
click at [613, 311] on input "c. 2-4-5" at bounding box center [613, 308] width 0 height 6
radio input "true"
click at [611, 423] on button "Next" at bounding box center [613, 419] width 125 height 31
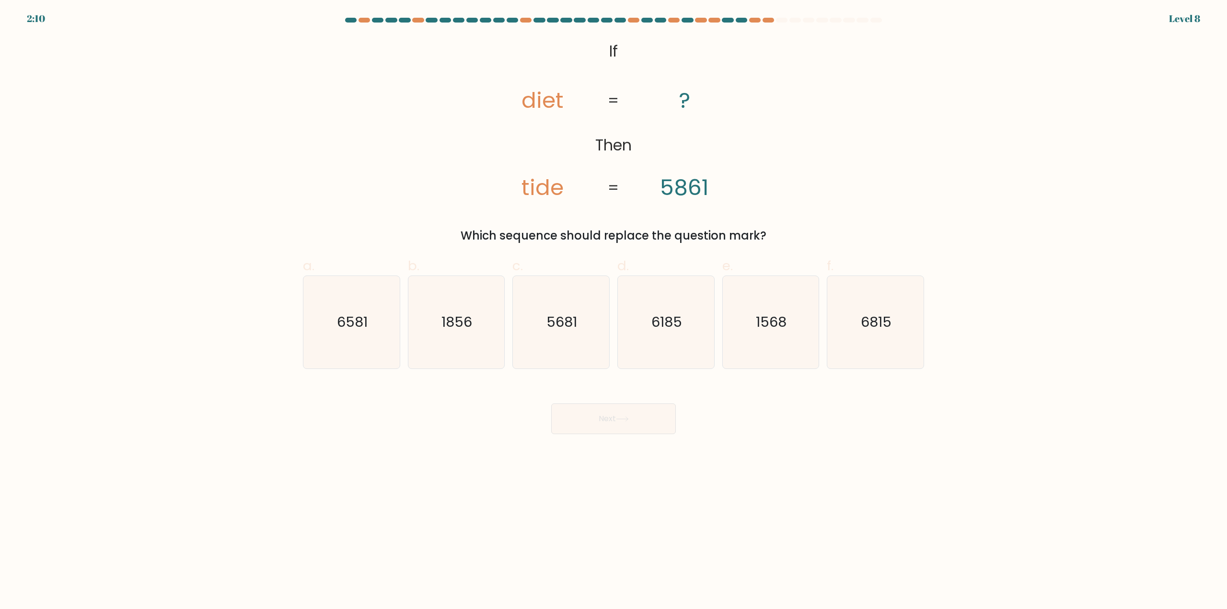
drag, startPoint x: 440, startPoint y: 325, endPoint x: 562, endPoint y: 404, distance: 145.7
click at [440, 325] on icon "1856" at bounding box center [456, 322] width 93 height 93
click at [613, 311] on input "b. 1856" at bounding box center [613, 308] width 0 height 6
radio input "true"
click at [623, 419] on icon at bounding box center [622, 419] width 13 height 5
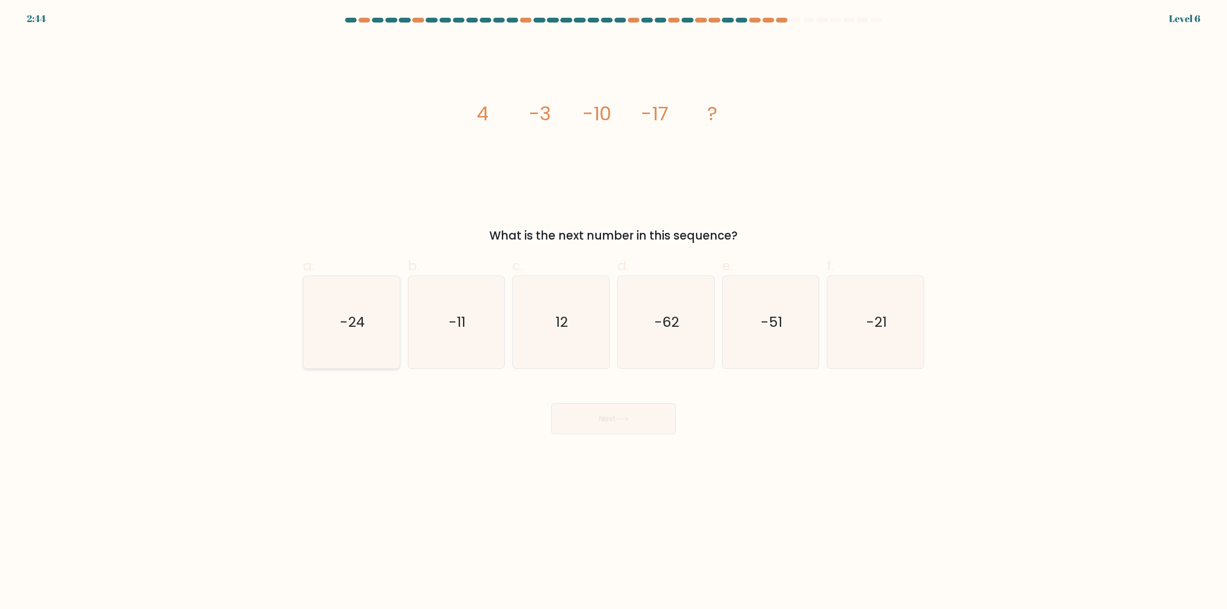
click at [386, 347] on icon "-24" at bounding box center [351, 322] width 93 height 93
click at [613, 311] on input "a. -24" at bounding box center [613, 308] width 0 height 6
radio input "true"
click at [605, 428] on button "Next" at bounding box center [613, 419] width 125 height 31
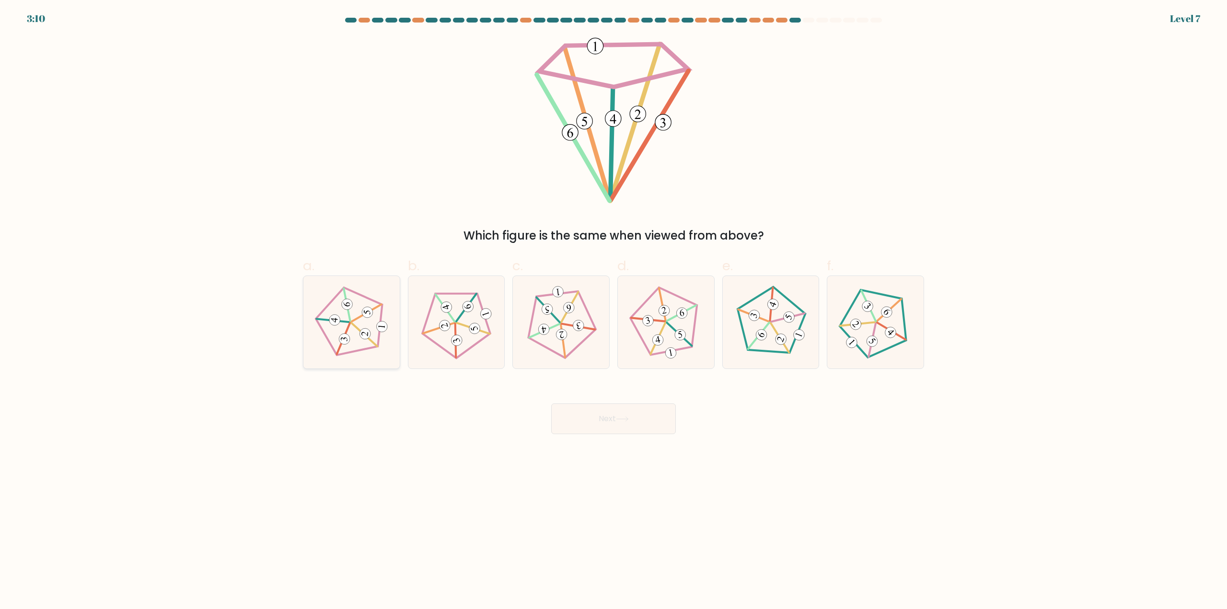
click at [367, 314] on 768 at bounding box center [367, 312] width 12 height 12
click at [613, 311] on input "a." at bounding box center [613, 308] width 0 height 6
radio input "true"
click at [618, 413] on button "Next" at bounding box center [613, 419] width 125 height 31
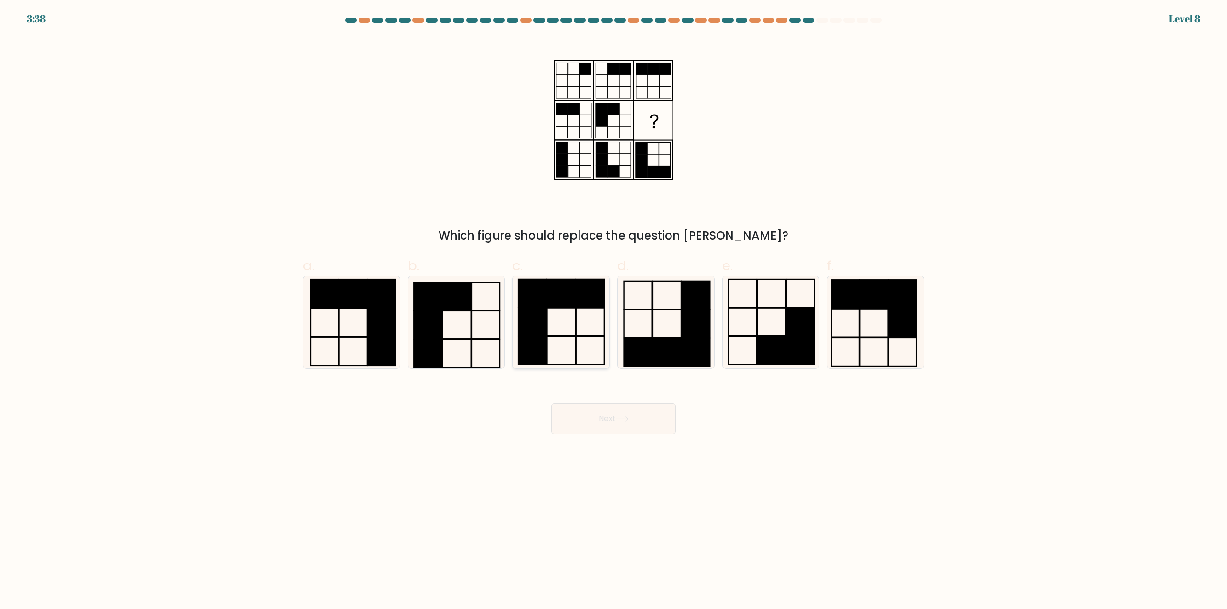
click at [544, 318] on rect at bounding box center [532, 322] width 28 height 28
click at [613, 311] on input "c." at bounding box center [613, 308] width 0 height 6
radio input "true"
click at [455, 348] on icon at bounding box center [456, 322] width 93 height 93
click at [613, 311] on input "b." at bounding box center [613, 308] width 0 height 6
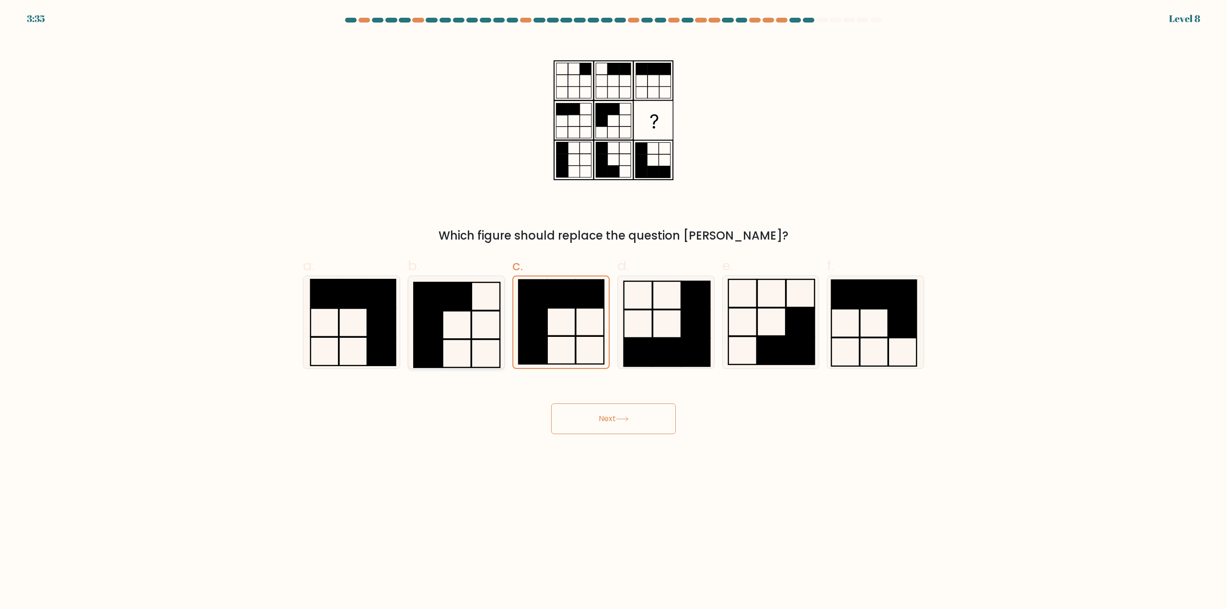
radio input "true"
click at [610, 423] on button "Next" at bounding box center [613, 419] width 125 height 31
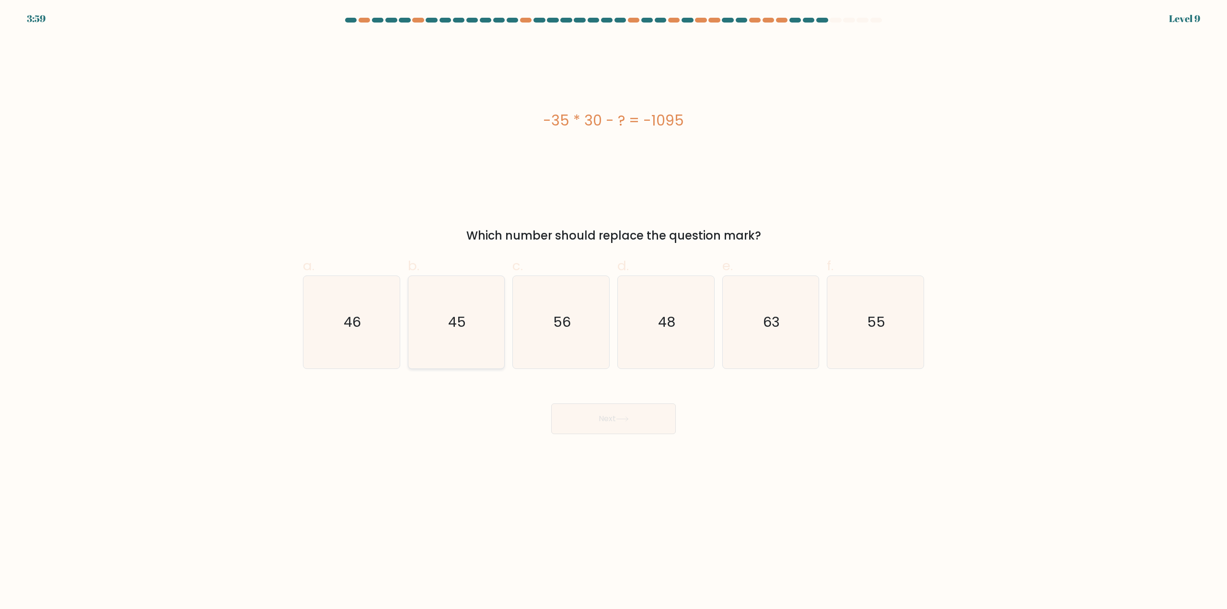
drag, startPoint x: 478, startPoint y: 320, endPoint x: 483, endPoint y: 322, distance: 5.0
click at [478, 320] on icon "45" at bounding box center [456, 322] width 93 height 93
click at [613, 311] on input "b. 45" at bounding box center [613, 308] width 0 height 6
radio input "true"
click at [616, 413] on button "Next" at bounding box center [613, 419] width 125 height 31
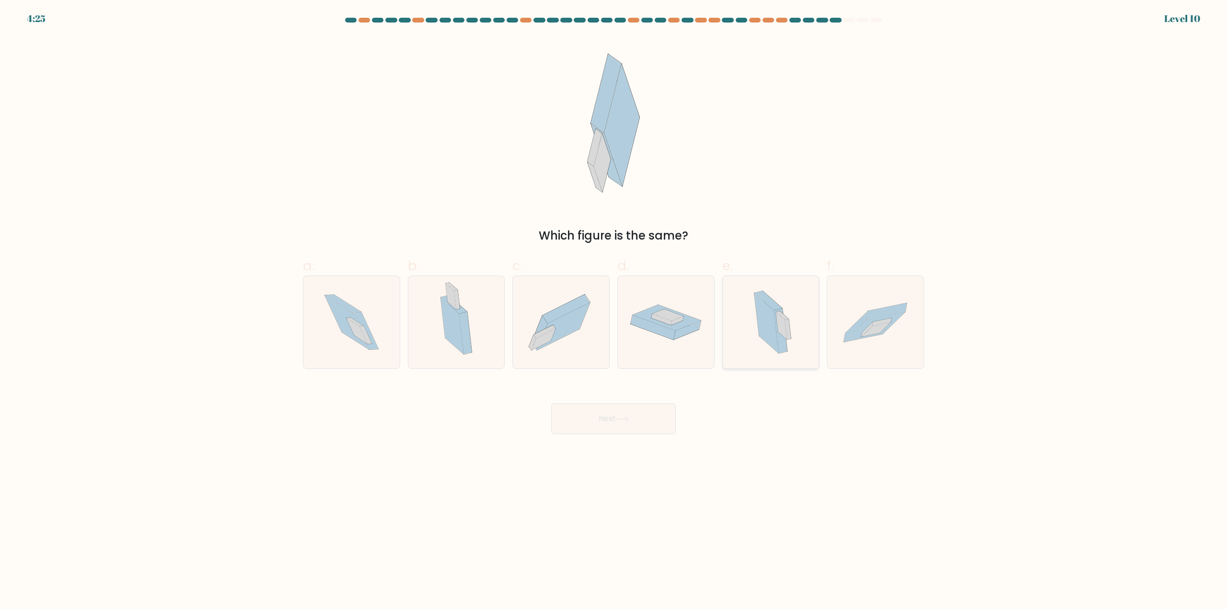
click at [777, 344] on icon at bounding box center [766, 323] width 24 height 61
click at [614, 311] on input "e." at bounding box center [613, 308] width 0 height 6
radio input "true"
click at [654, 421] on button "Next" at bounding box center [613, 419] width 125 height 31
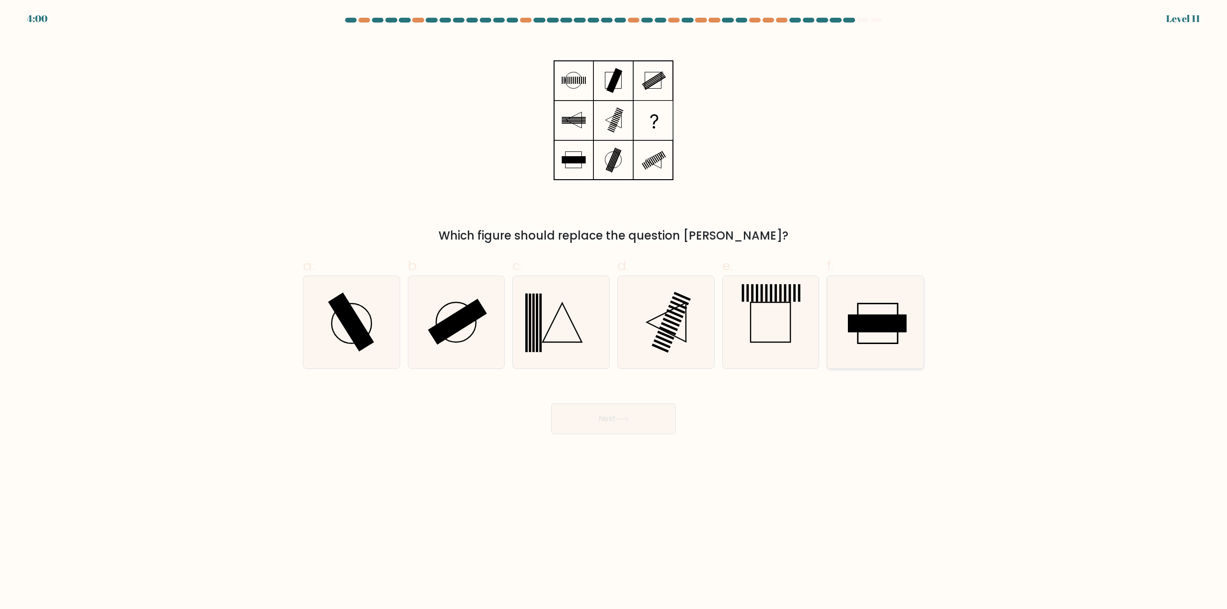
click at [868, 336] on icon at bounding box center [875, 322] width 93 height 93
click at [614, 311] on input "f." at bounding box center [613, 308] width 0 height 6
radio input "true"
click at [614, 440] on body "3:59 Level 11" at bounding box center [613, 304] width 1227 height 609
click at [620, 427] on button "Next" at bounding box center [613, 419] width 125 height 31
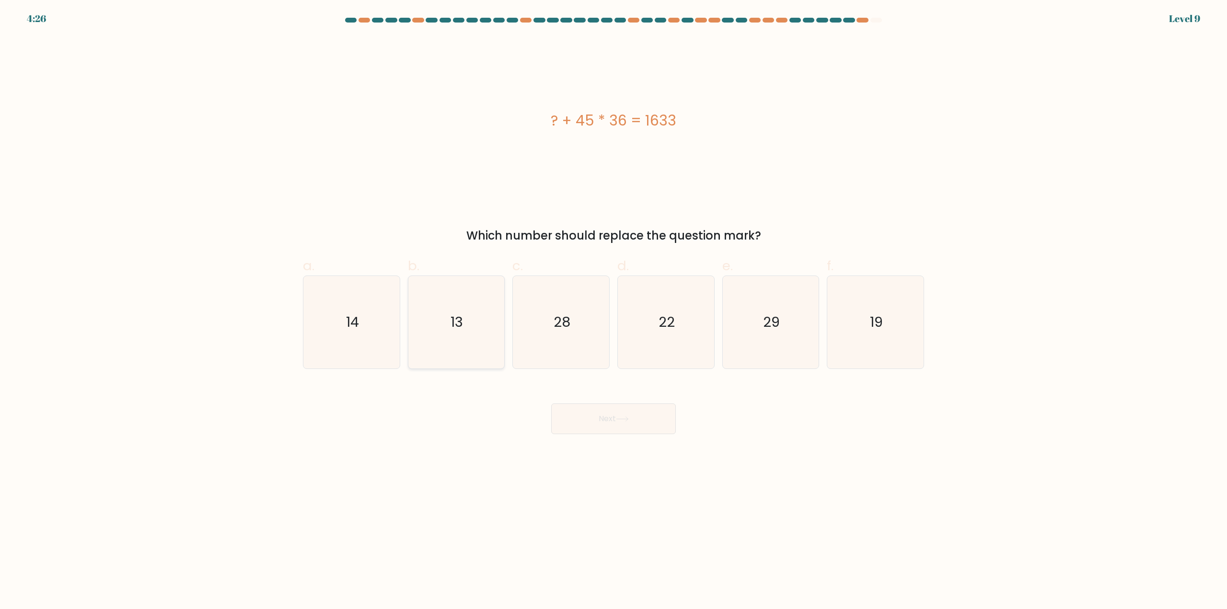
click at [464, 311] on icon "13" at bounding box center [456, 322] width 93 height 93
click at [613, 311] on input "b. 13" at bounding box center [613, 308] width 0 height 6
radio input "true"
click at [626, 423] on button "Next" at bounding box center [613, 419] width 125 height 31
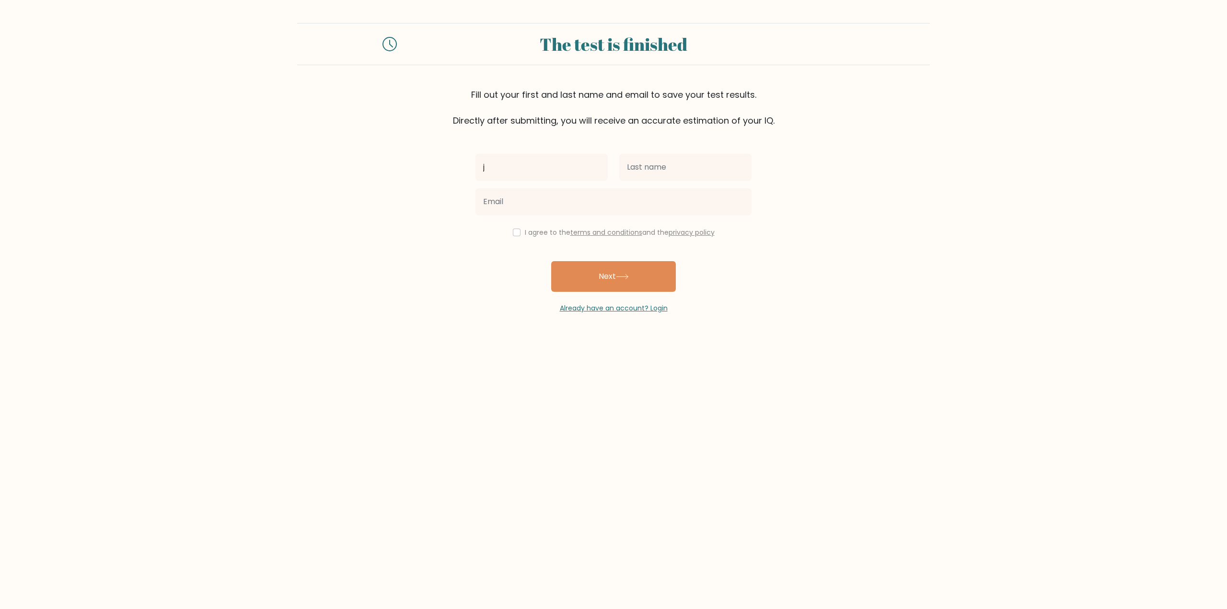
type input "j"
click at [652, 170] on input "text" at bounding box center [685, 167] width 132 height 27
type input "j"
click at [579, 204] on input "email" at bounding box center [613, 201] width 276 height 27
type input "julia.z6363636@gmail.com"
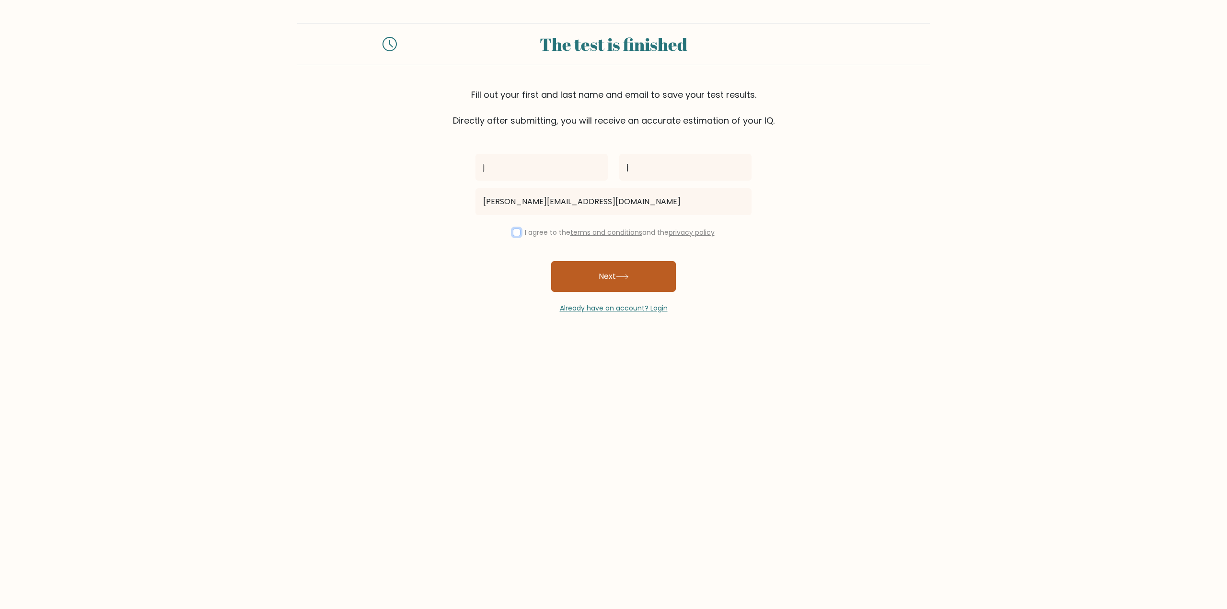
drag, startPoint x: 516, startPoint y: 233, endPoint x: 583, endPoint y: 267, distance: 75.5
click at [517, 235] on input "checkbox" at bounding box center [517, 233] width 8 height 8
checkbox input "true"
click at [594, 270] on button "Next" at bounding box center [613, 276] width 125 height 31
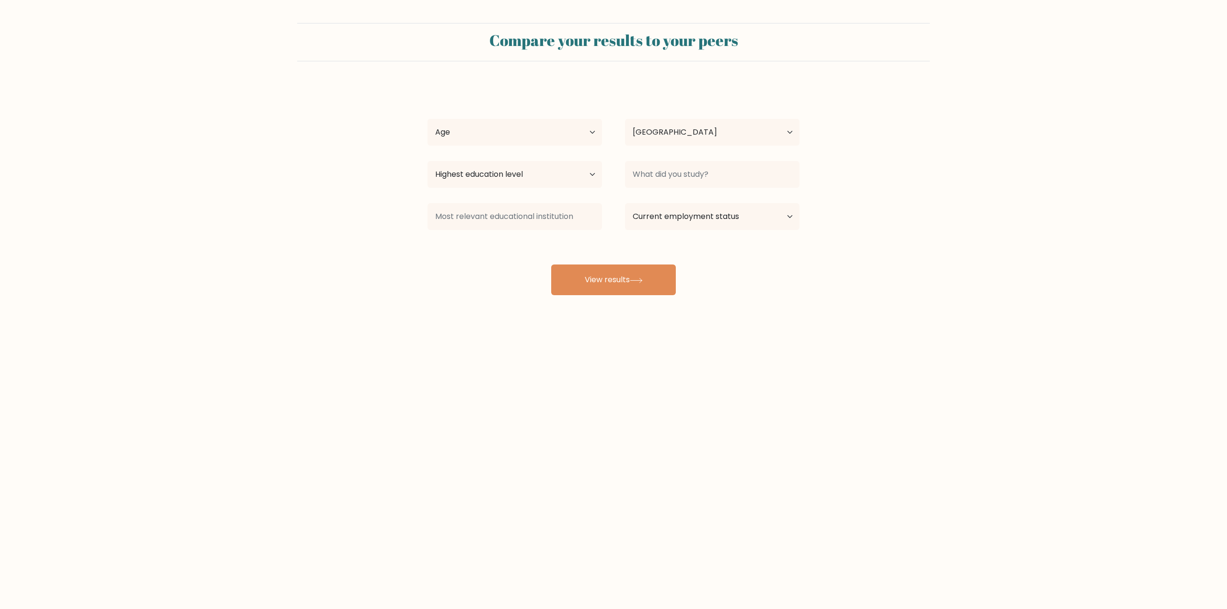
select select "PL"
click at [523, 135] on select "Age Under [DEMOGRAPHIC_DATA] [DEMOGRAPHIC_DATA] [DEMOGRAPHIC_DATA] [DEMOGRAPHIC…" at bounding box center [515, 132] width 174 height 27
select select "min_18"
click at [428, 119] on select "Age Under 18 years old 18-24 years old 25-34 years old 35-44 years old 45-54 ye…" at bounding box center [515, 132] width 174 height 27
click at [667, 134] on select "Country Afghanistan Albania Algeria American Samoa Andorra Angola Anguilla Anta…" at bounding box center [712, 132] width 174 height 27
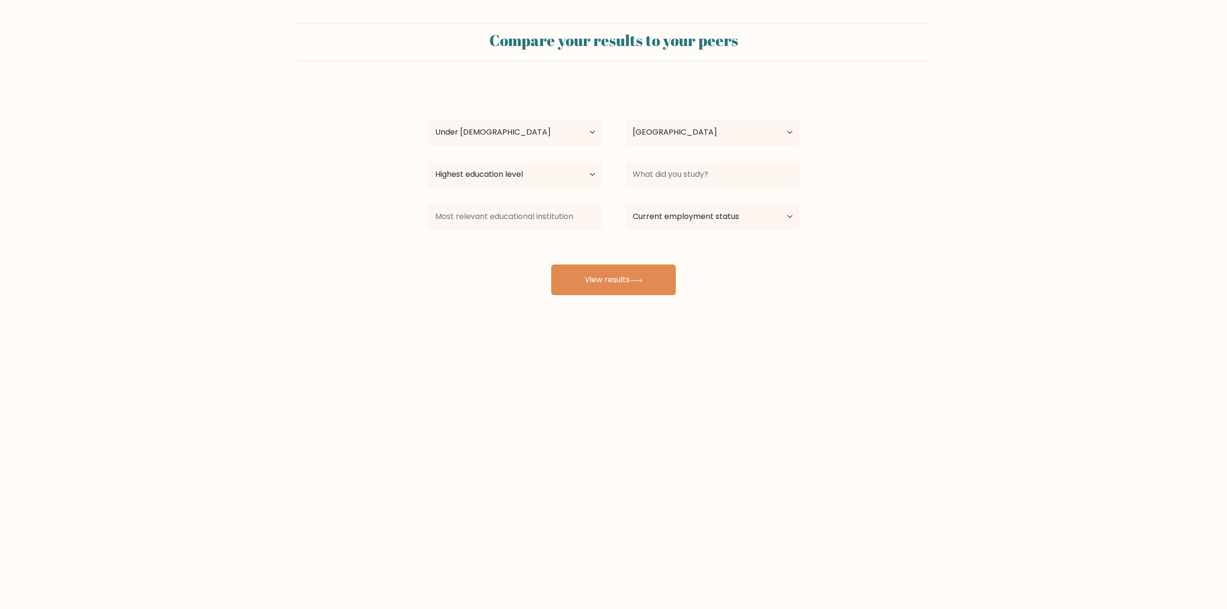
click at [387, 213] on form "Compare your results to your peers j j Age Under 18 years old 18-24 years old 2…" at bounding box center [613, 159] width 1227 height 272
click at [556, 179] on select "Highest education level No schooling Primary Lower Secondary Upper Secondary Oc…" at bounding box center [515, 174] width 174 height 27
click at [428, 161] on select "Highest education level No schooling Primary Lower Secondary Upper Secondary Oc…" at bounding box center [515, 174] width 174 height 27
click at [504, 173] on select "Highest education level No schooling Primary Lower Secondary Upper Secondary Oc…" at bounding box center [515, 174] width 174 height 27
select select "no_schooling"
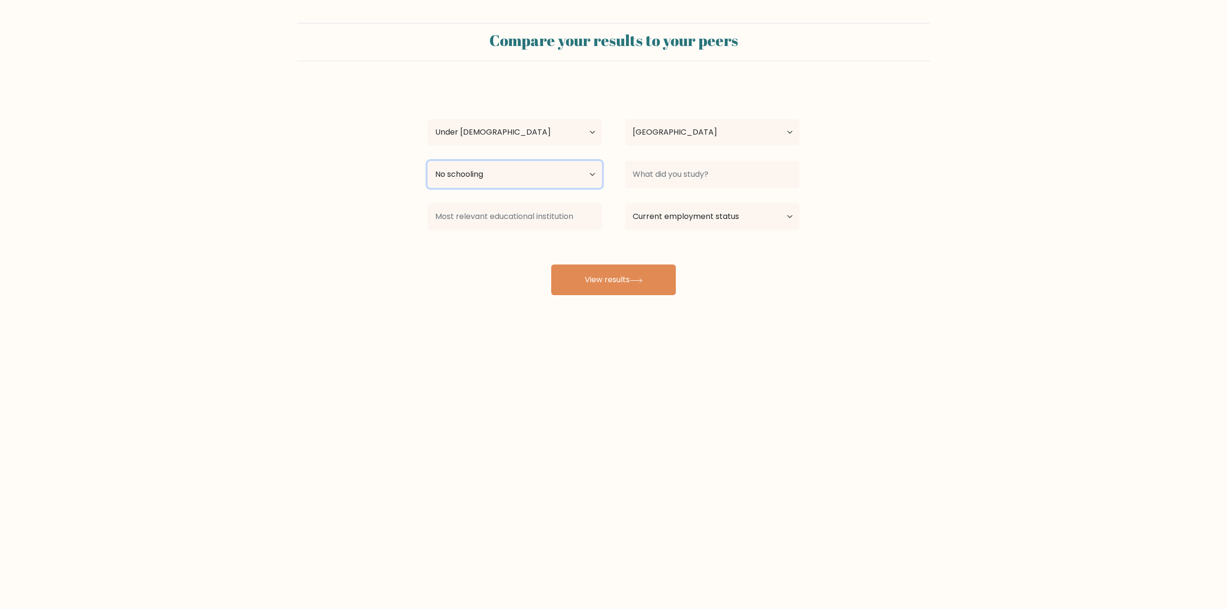
click at [428, 161] on select "Highest education level No schooling Primary Lower Secondary Upper Secondary Oc…" at bounding box center [515, 174] width 174 height 27
click at [689, 177] on input at bounding box center [712, 174] width 174 height 27
click at [698, 221] on select "Current employment status Employed Student Retired Other / prefer not to answer" at bounding box center [712, 216] width 174 height 27
drag, startPoint x: 848, startPoint y: 235, endPoint x: 821, endPoint y: 242, distance: 27.6
click at [845, 236] on form "Compare your results to your peers j j Age Under 18 years old 18-24 years old 2…" at bounding box center [613, 159] width 1227 height 272
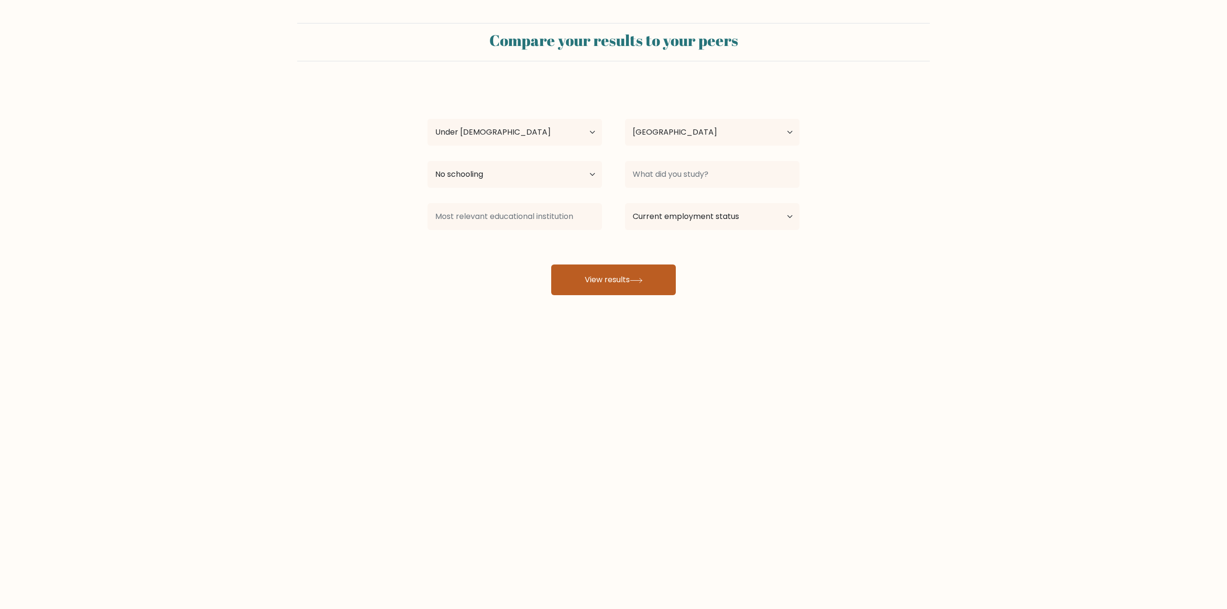
click at [640, 278] on icon at bounding box center [636, 280] width 13 height 5
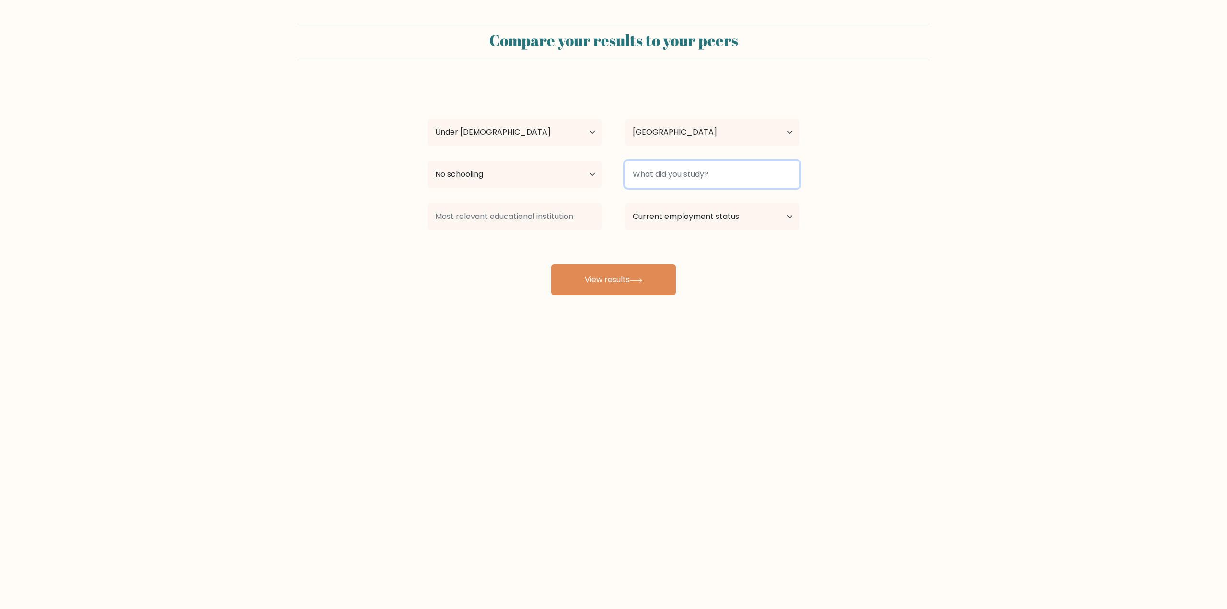
type input "n"
type input "."
click at [629, 306] on div "Compare your results to your peers j j Age Under 18 years old 18-24 years old 2…" at bounding box center [613, 181] width 1227 height 363
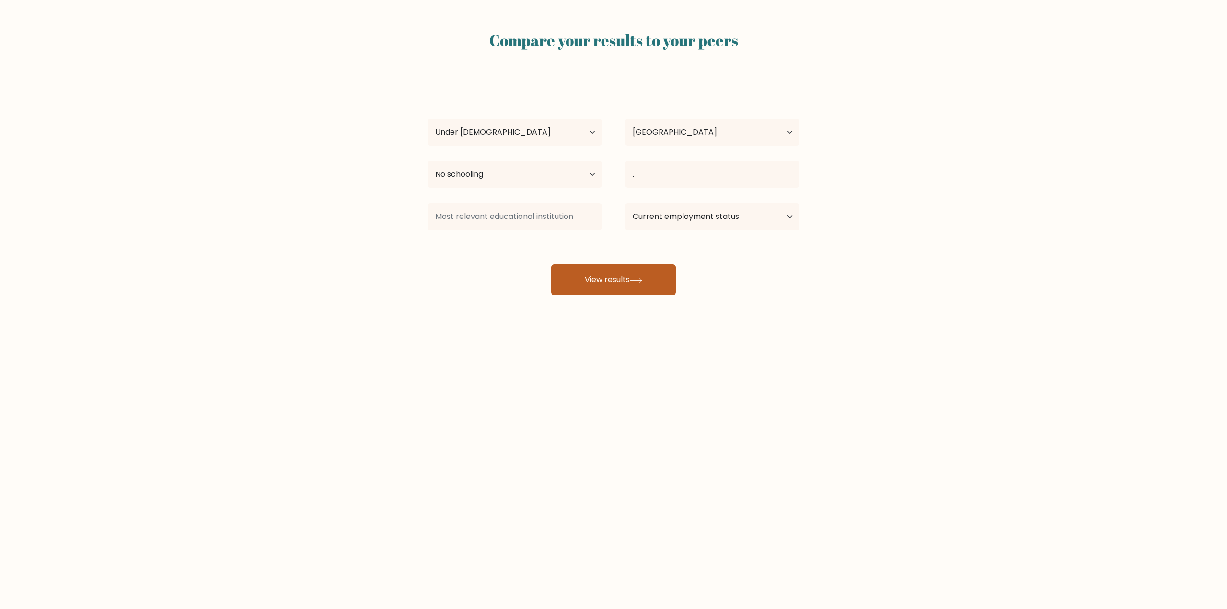
click at [626, 283] on button "View results" at bounding box center [613, 280] width 125 height 31
click at [525, 219] on input at bounding box center [515, 216] width 174 height 27
type input "."
click at [613, 289] on button "View results" at bounding box center [613, 280] width 125 height 31
click at [673, 221] on select "Current employment status Employed Student Retired Other / prefer not to answer" at bounding box center [712, 216] width 174 height 27
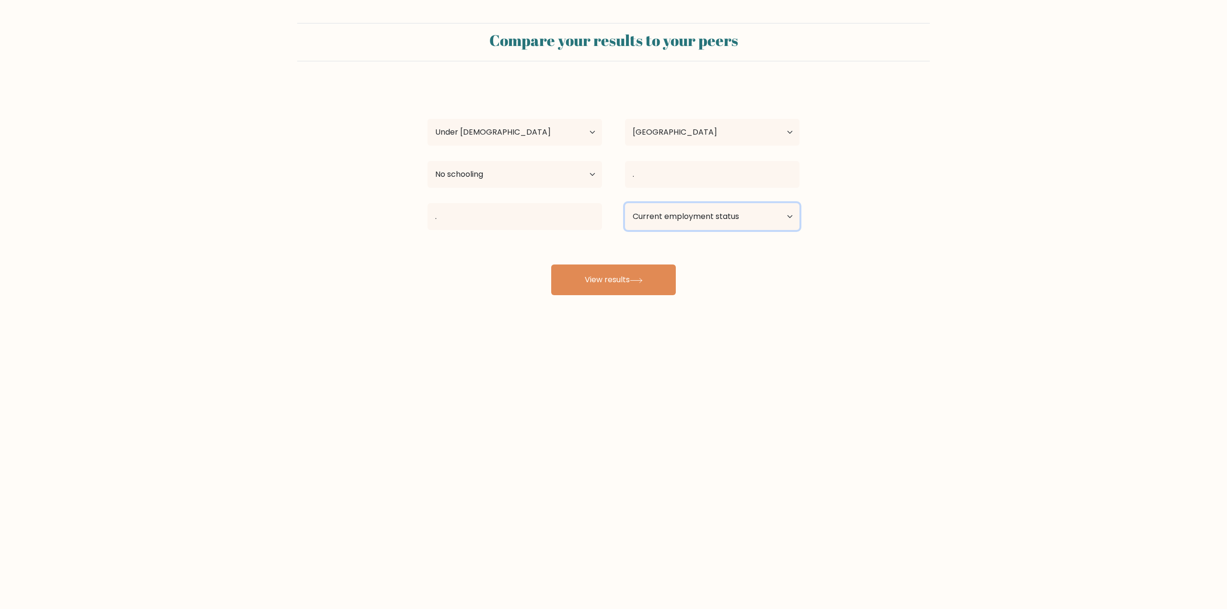
select select "other"
click at [625, 203] on select "Current employment status Employed Student Retired Other / prefer not to answer" at bounding box center [712, 216] width 174 height 27
click at [642, 284] on button "View results" at bounding box center [613, 280] width 125 height 31
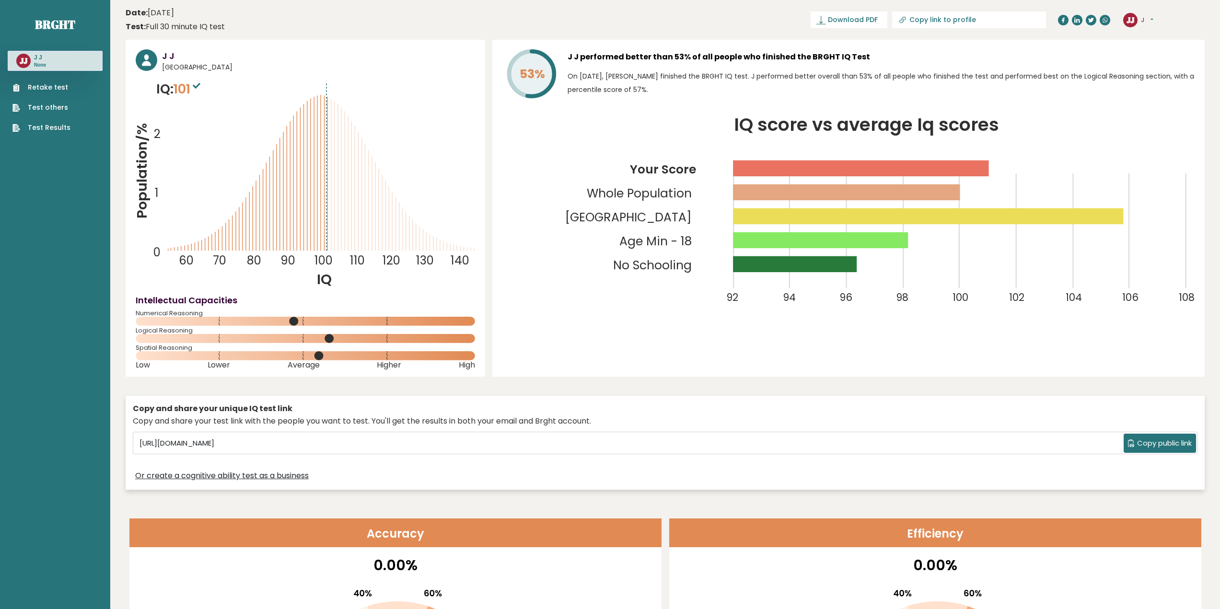
click at [63, 87] on link "Retake test" at bounding box center [41, 87] width 58 height 10
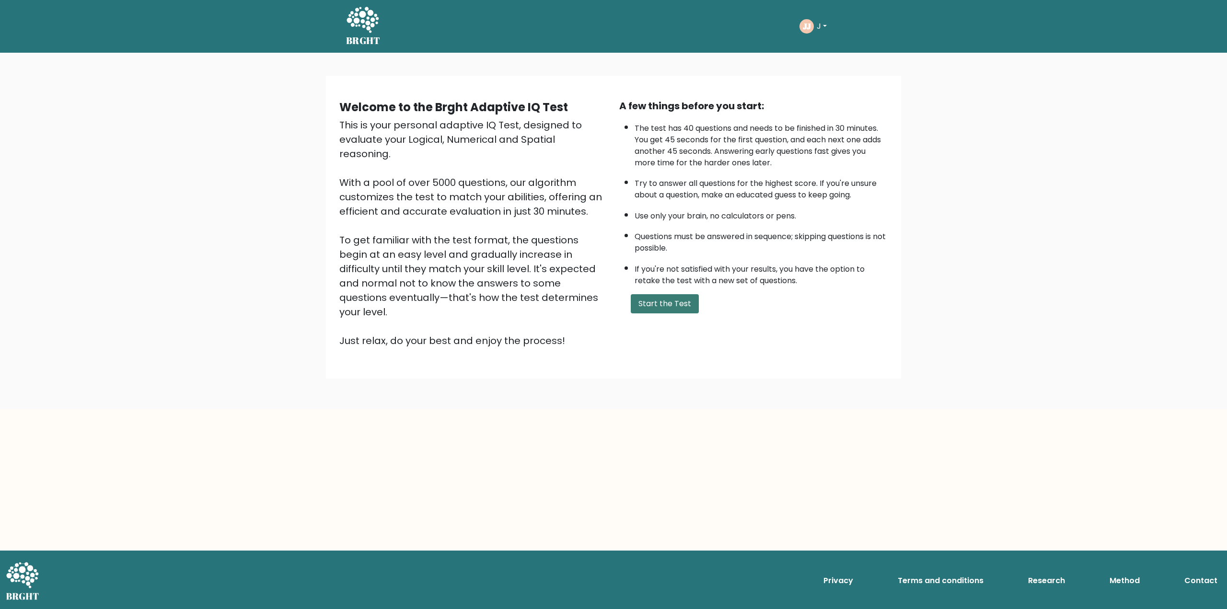
click at [649, 308] on button "Start the Test" at bounding box center [665, 303] width 68 height 19
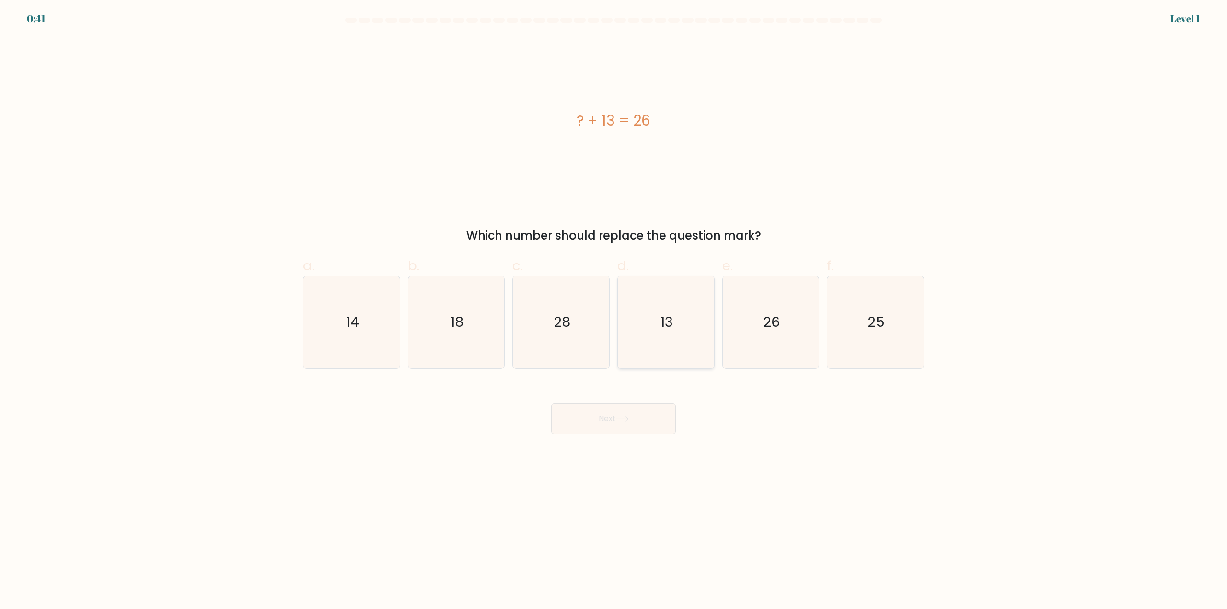
click at [656, 341] on icon "13" at bounding box center [666, 322] width 93 height 93
click at [614, 311] on input "d. 13" at bounding box center [613, 308] width 0 height 6
radio input "true"
click at [623, 427] on button "Next" at bounding box center [613, 419] width 125 height 31
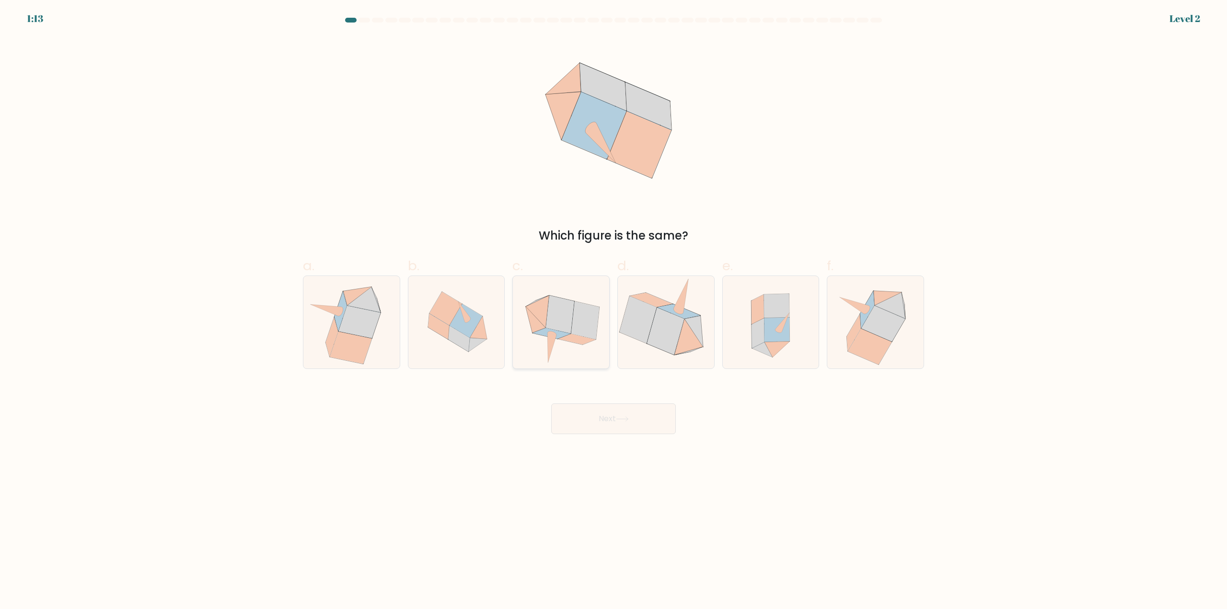
drag, startPoint x: 583, startPoint y: 347, endPoint x: 602, endPoint y: 369, distance: 28.5
click at [584, 348] on icon at bounding box center [561, 322] width 94 height 93
click at [613, 311] on input "c." at bounding box center [613, 308] width 0 height 6
radio input "true"
click at [607, 414] on button "Next" at bounding box center [613, 419] width 125 height 31
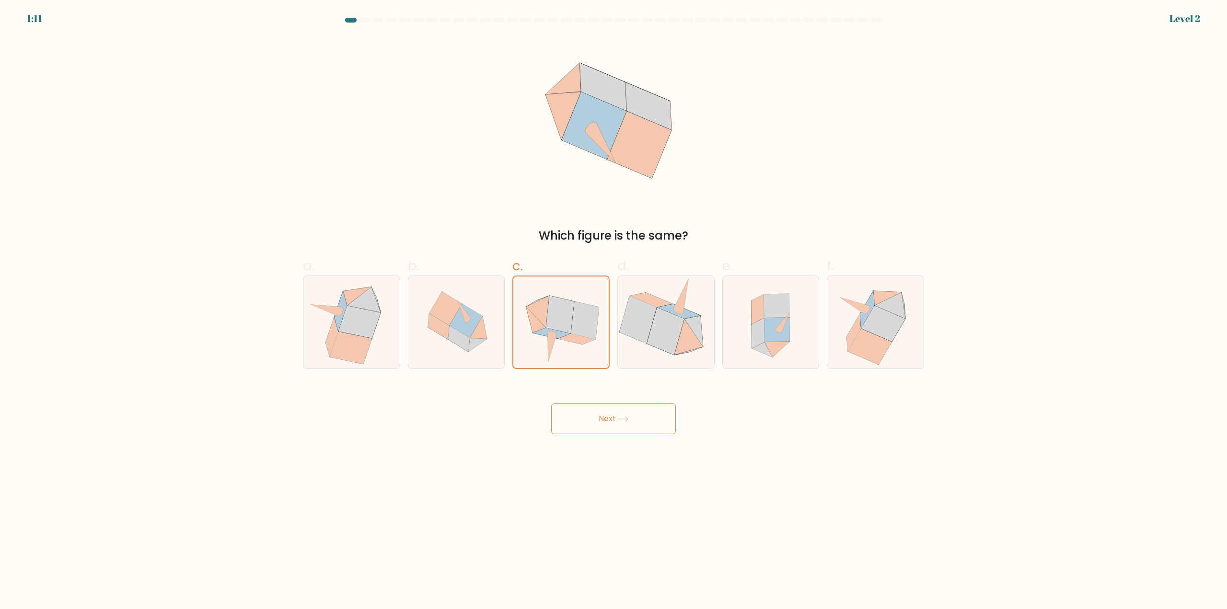
click at [606, 426] on button "Next" at bounding box center [613, 419] width 125 height 31
click at [606, 418] on button "Next" at bounding box center [613, 419] width 125 height 31
click at [576, 313] on icon at bounding box center [585, 320] width 28 height 37
click at [613, 311] on input "c." at bounding box center [613, 308] width 0 height 6
drag, startPoint x: 603, startPoint y: 430, endPoint x: 600, endPoint y: 425, distance: 6.2
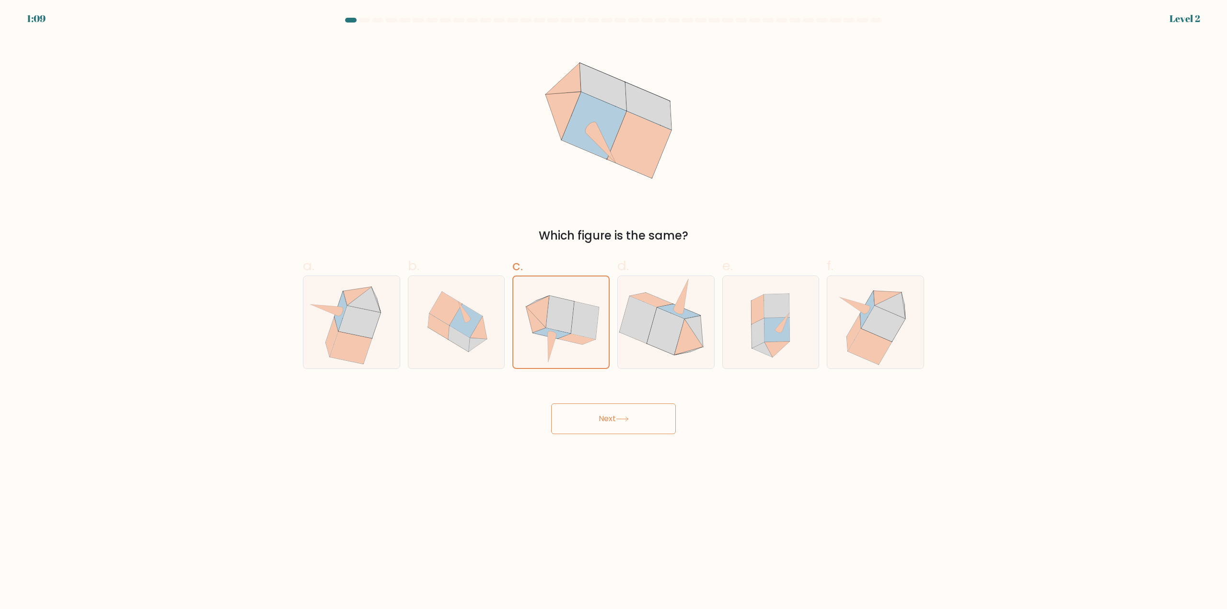
click at [602, 430] on button "Next" at bounding box center [613, 419] width 125 height 31
click at [600, 423] on button "Next" at bounding box center [613, 419] width 125 height 31
drag, startPoint x: 600, startPoint y: 423, endPoint x: 428, endPoint y: 177, distance: 299.2
click at [600, 422] on button "Next" at bounding box center [613, 419] width 125 height 31
click at [592, 358] on icon at bounding box center [561, 322] width 94 height 93
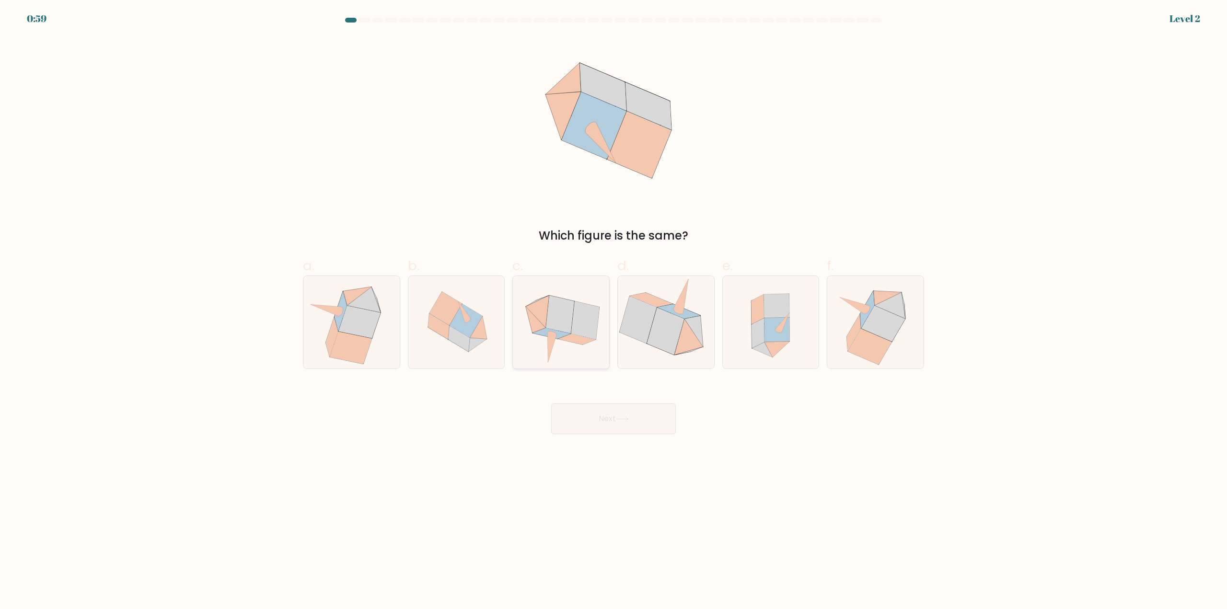
click at [613, 311] on input "c." at bounding box center [613, 308] width 0 height 6
radio input "true"
click at [604, 420] on button "Next" at bounding box center [613, 419] width 125 height 31
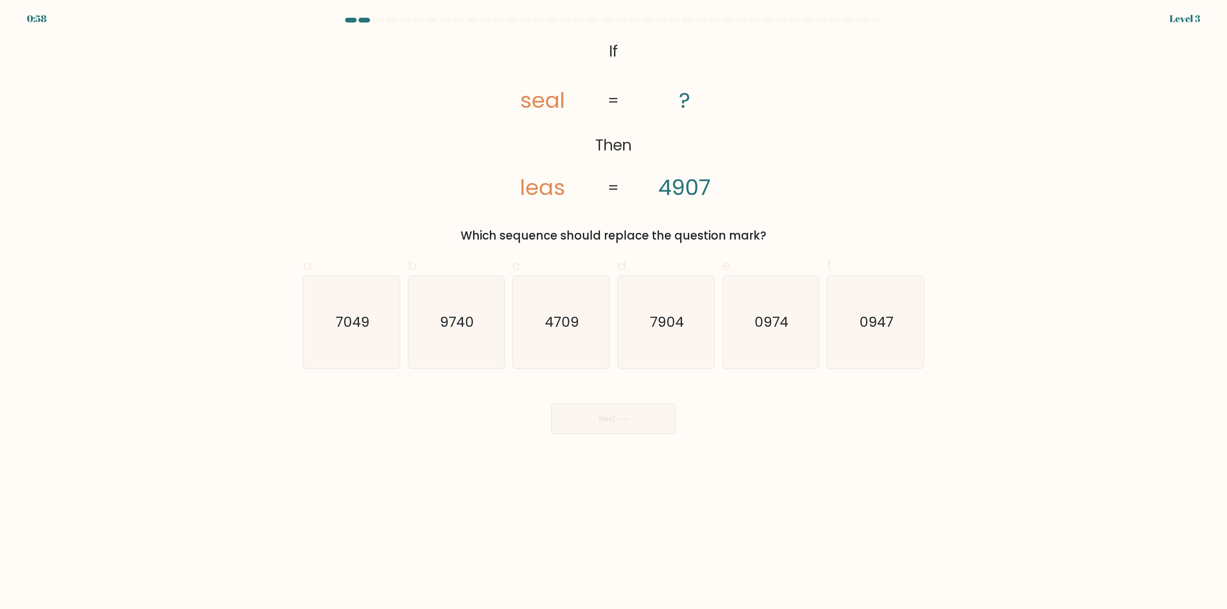
click at [795, 478] on body "0:58 Level 3 If" at bounding box center [613, 304] width 1227 height 609
click at [683, 352] on icon "7904" at bounding box center [666, 322] width 93 height 93
click at [614, 311] on input "d. 7904" at bounding box center [613, 308] width 0 height 6
radio input "true"
click at [643, 421] on button "Next" at bounding box center [613, 419] width 125 height 31
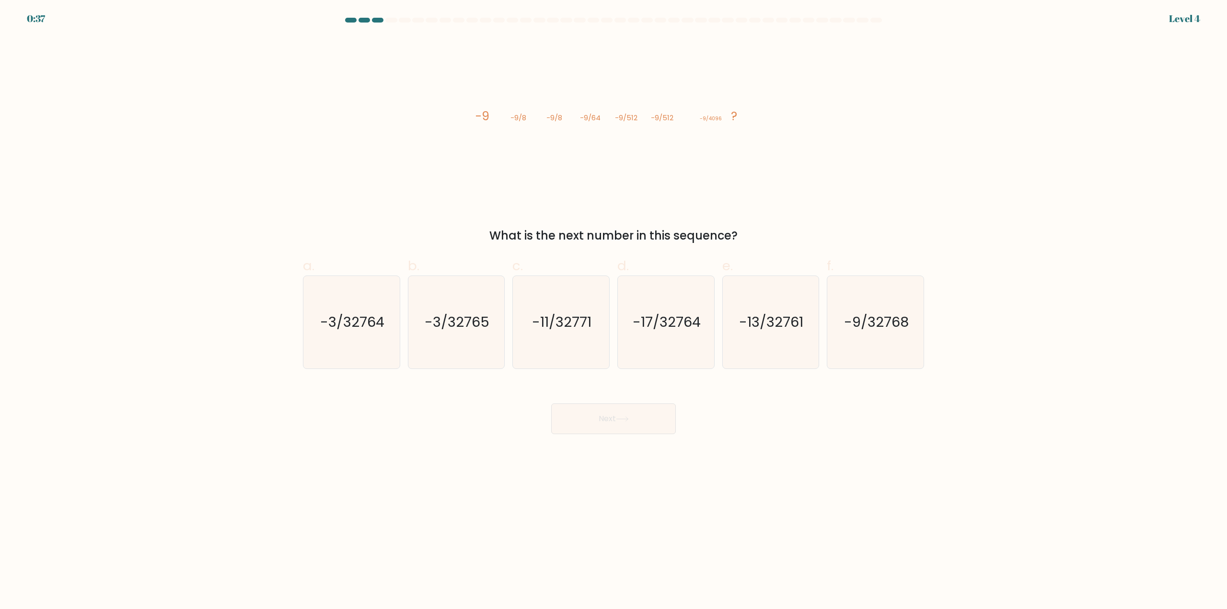
click at [877, 497] on body "0:37 Level 4" at bounding box center [613, 304] width 1227 height 609
drag, startPoint x: 544, startPoint y: 337, endPoint x: 563, endPoint y: 360, distance: 29.0
click at [546, 338] on icon "-11/32771" at bounding box center [561, 322] width 93 height 93
click at [613, 311] on input "c. -11/32771" at bounding box center [613, 308] width 0 height 6
radio input "true"
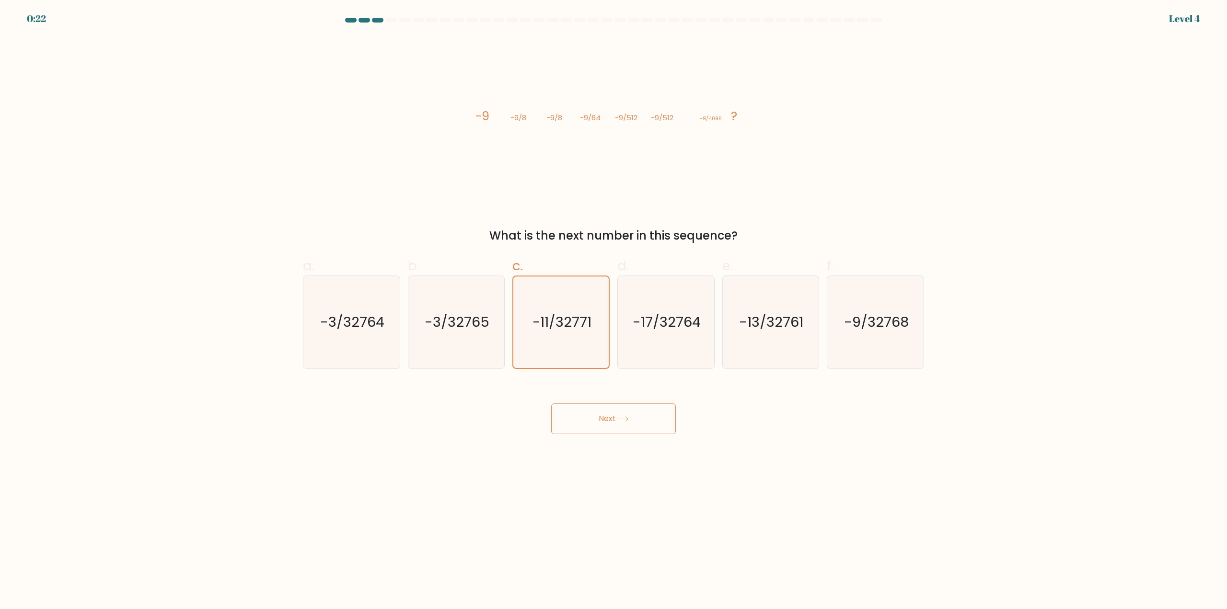
click at [590, 425] on button "Next" at bounding box center [613, 419] width 125 height 31
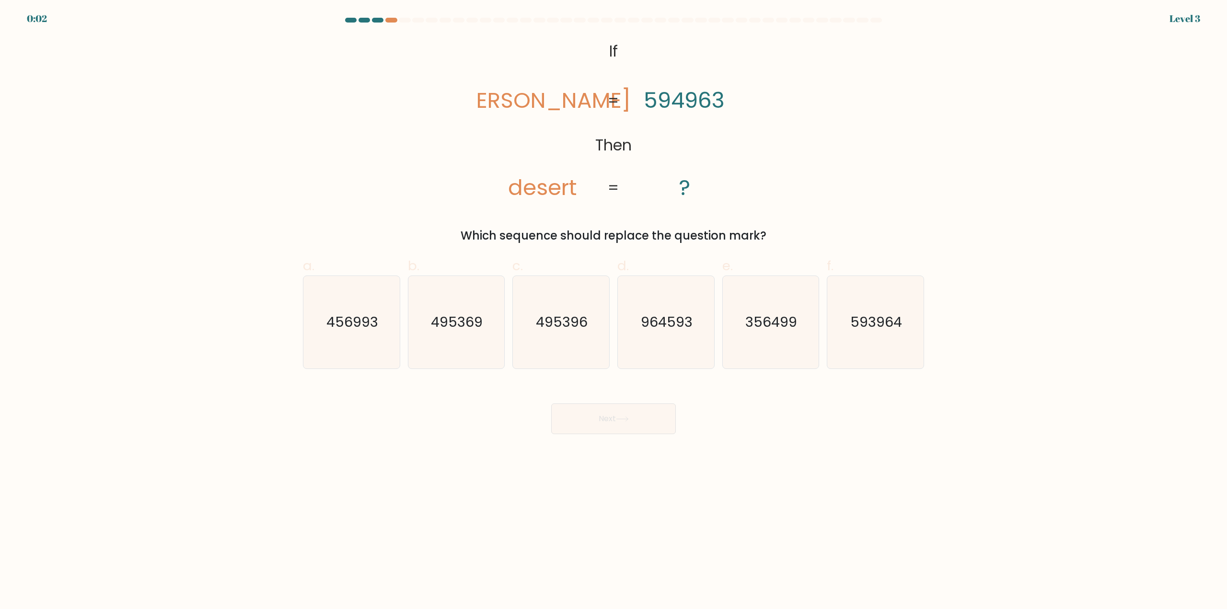
click at [870, 458] on body "0:02 Level 3 If" at bounding box center [613, 304] width 1227 height 609
click at [889, 334] on icon "593964" at bounding box center [875, 322] width 93 height 93
click at [614, 311] on input "f. 593964" at bounding box center [613, 308] width 0 height 6
radio input "true"
click at [653, 421] on button "Next" at bounding box center [613, 419] width 125 height 31
